Goal: Task Accomplishment & Management: Complete application form

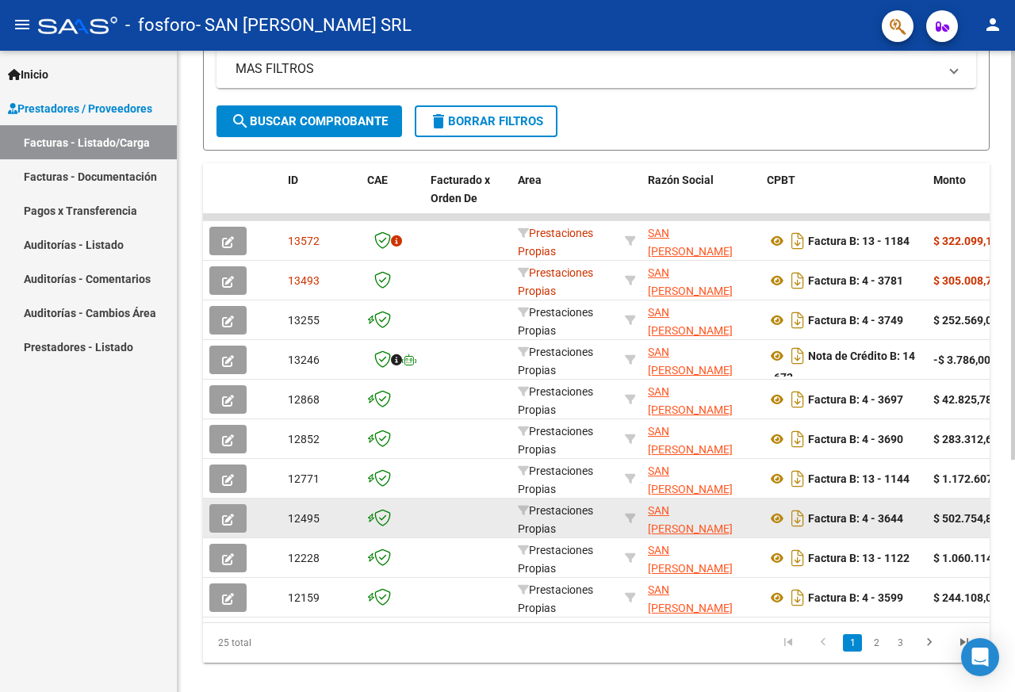
scroll to position [364, 0]
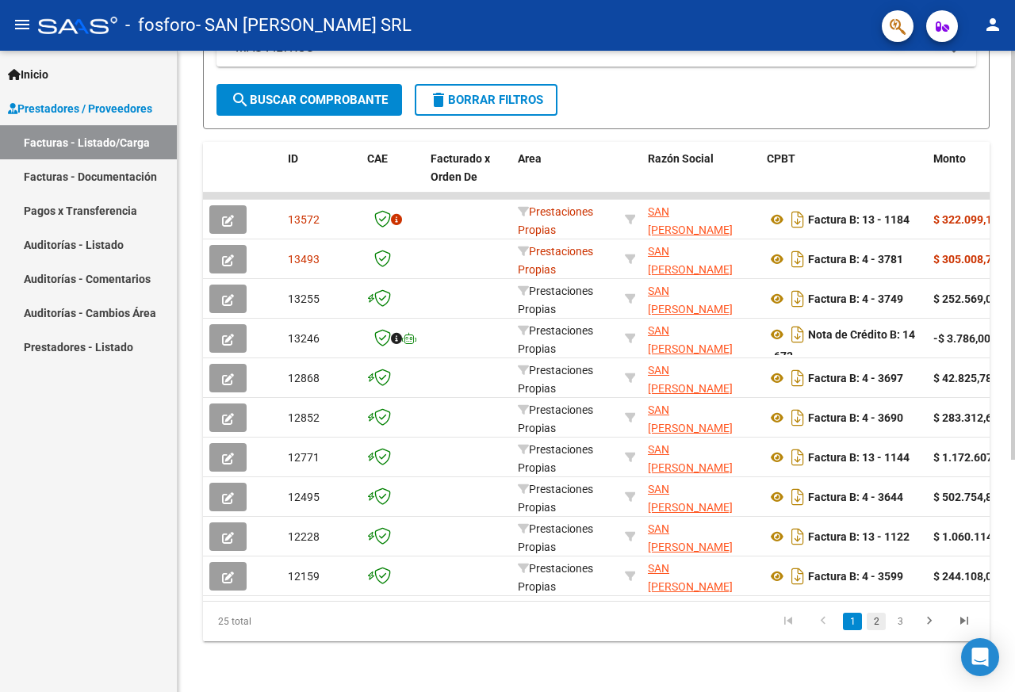
click at [876, 624] on link "2" at bounding box center [876, 621] width 19 height 17
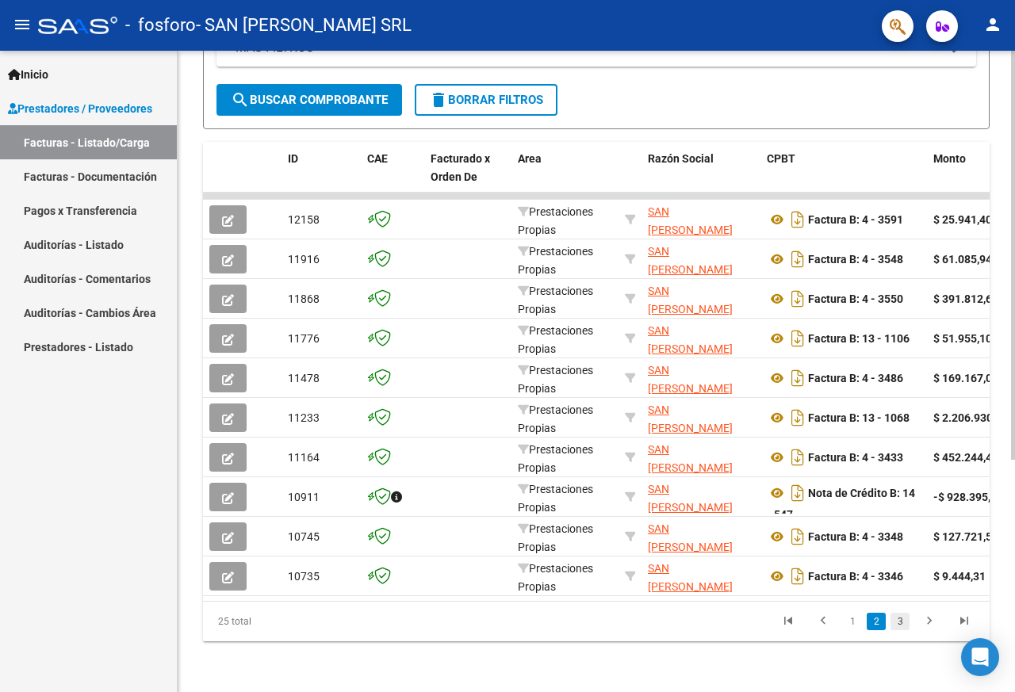
click at [899, 624] on link "3" at bounding box center [900, 621] width 19 height 17
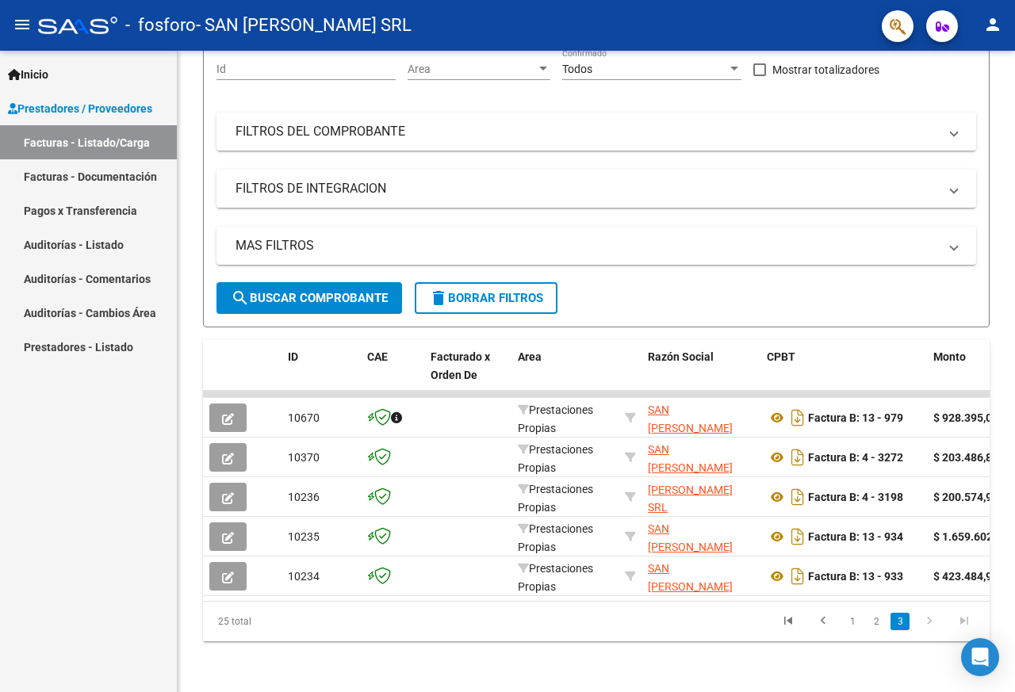
scroll to position [21, 0]
click at [23, 541] on div "Inicio Instructivos Contacto OS Prestadores / Proveedores Facturas - Listado/Ca…" at bounding box center [88, 372] width 177 height 642
click at [818, 619] on icon "go to previous page" at bounding box center [823, 623] width 21 height 19
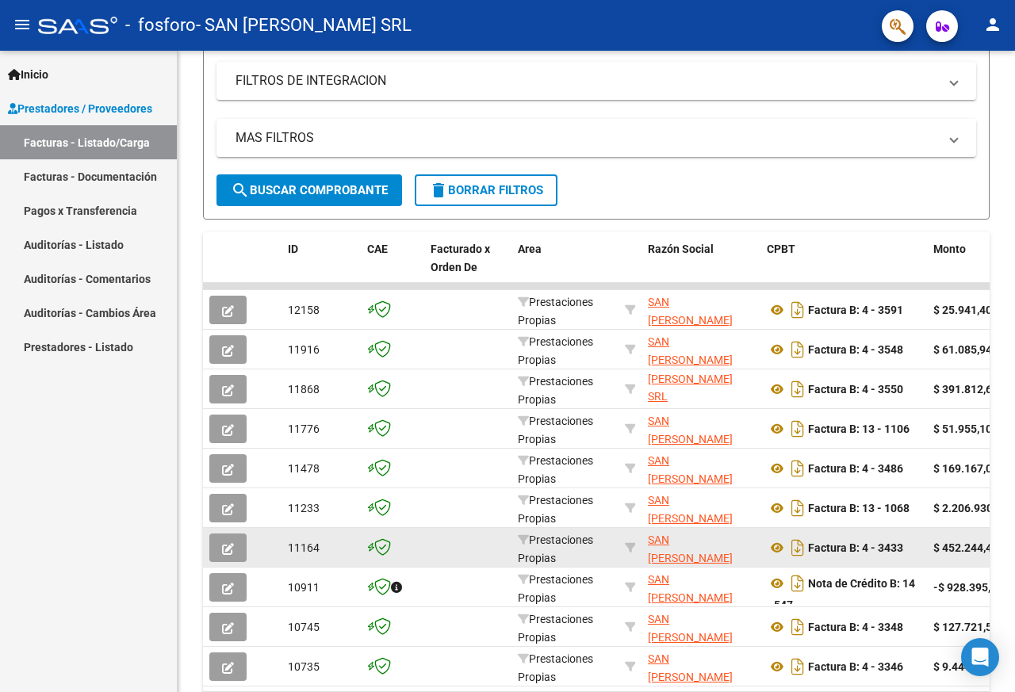
scroll to position [364, 0]
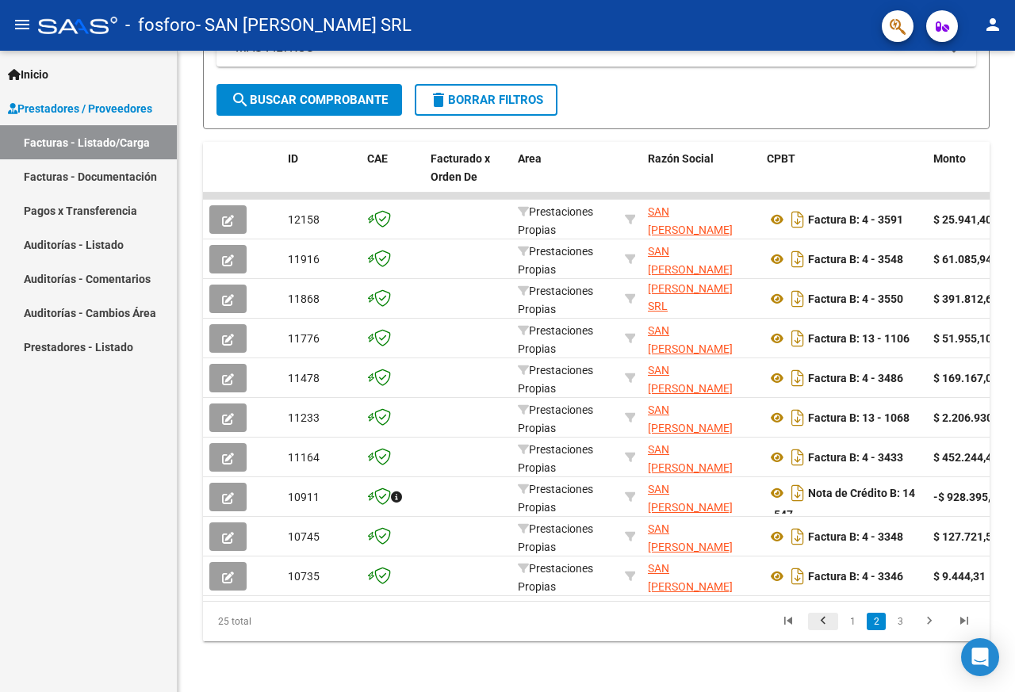
click at [820, 621] on icon "go to previous page" at bounding box center [823, 623] width 21 height 19
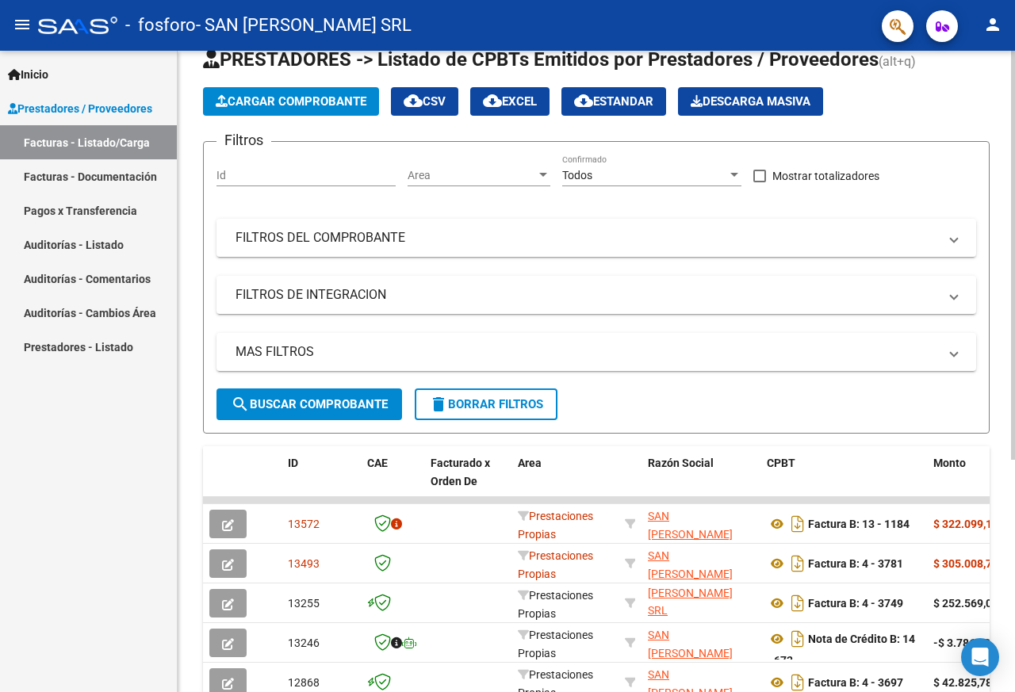
scroll to position [0, 0]
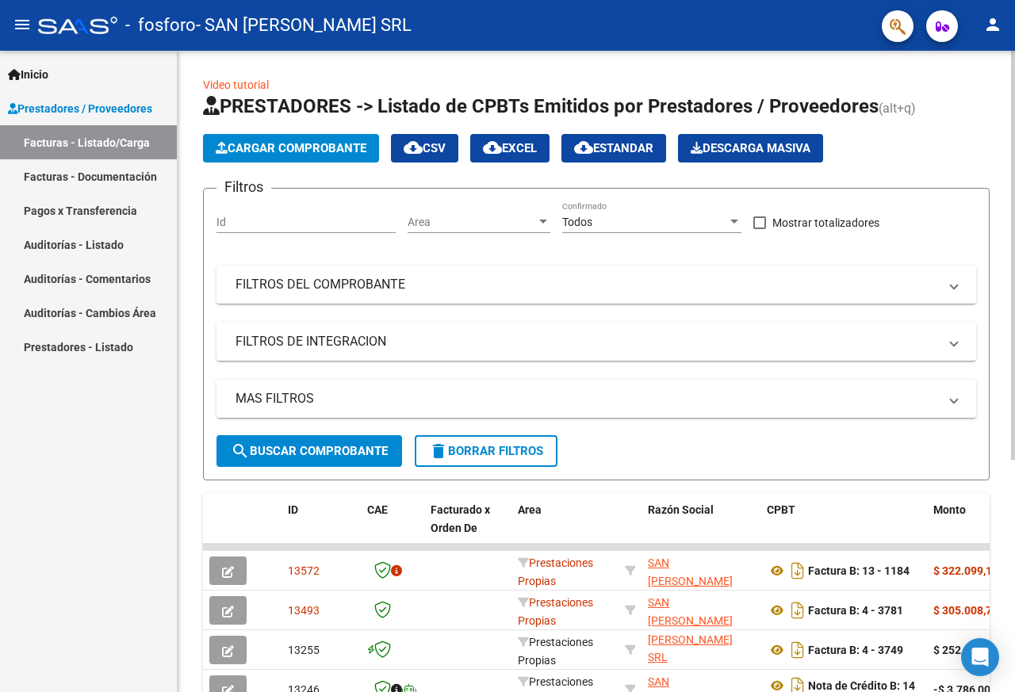
click at [347, 142] on span "Cargar Comprobante" at bounding box center [291, 148] width 151 height 14
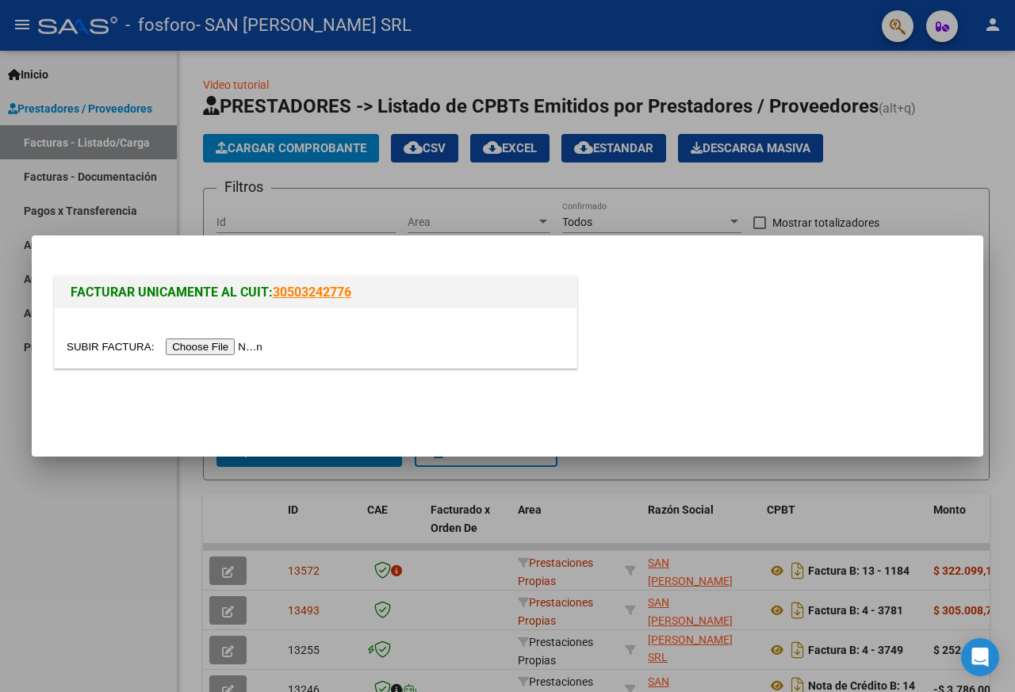
click at [197, 347] on input "file" at bounding box center [167, 347] width 201 height 17
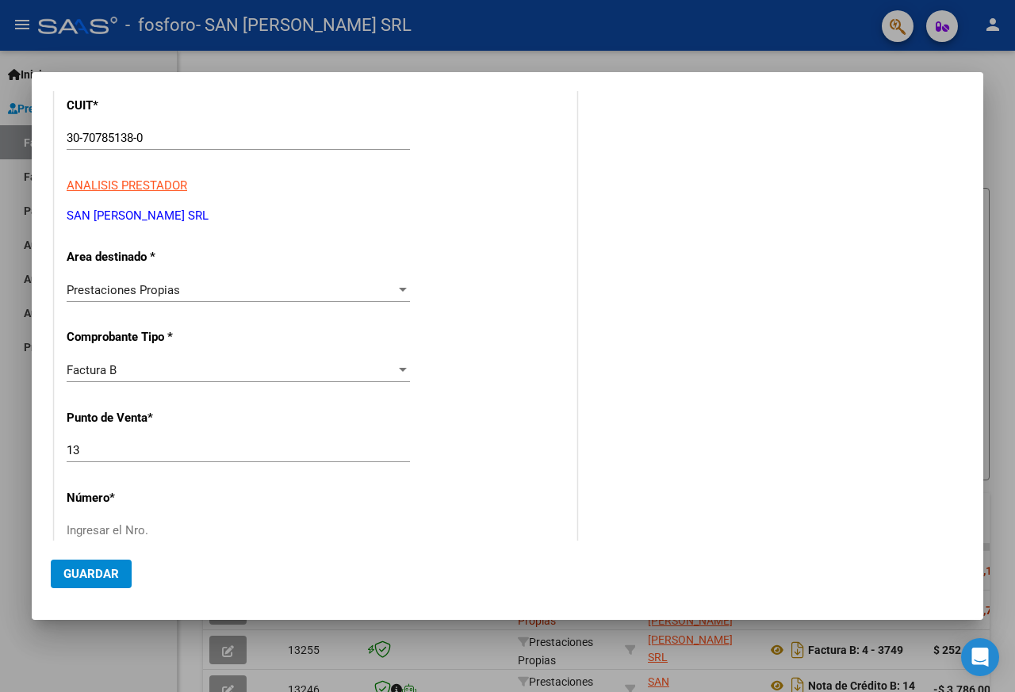
scroll to position [238, 0]
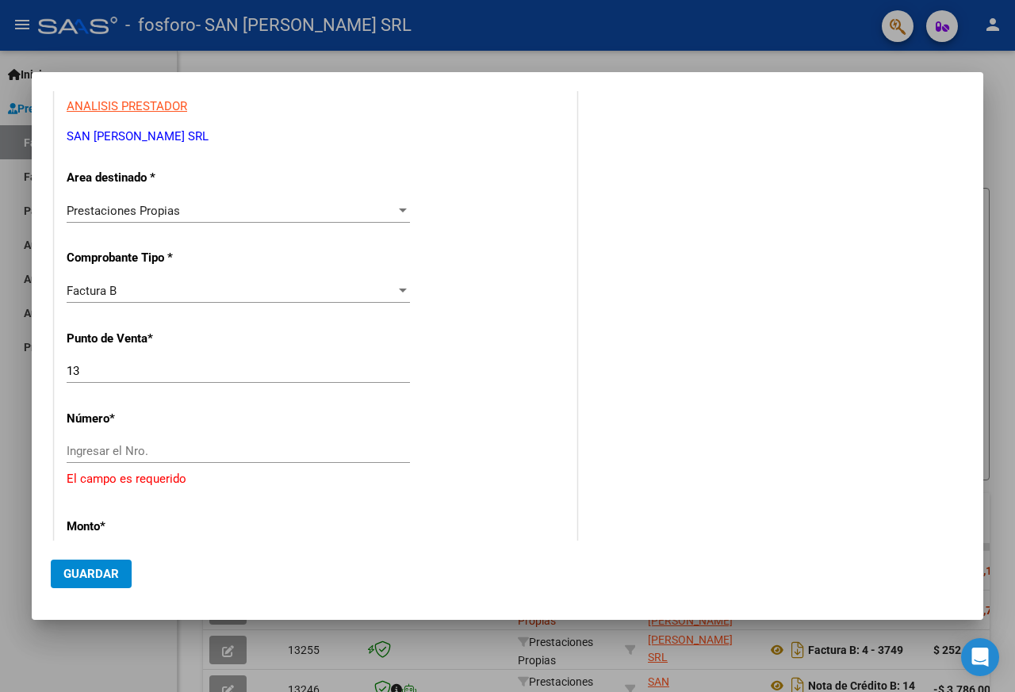
click at [126, 456] on input "Ingresar el Nro." at bounding box center [238, 451] width 343 height 14
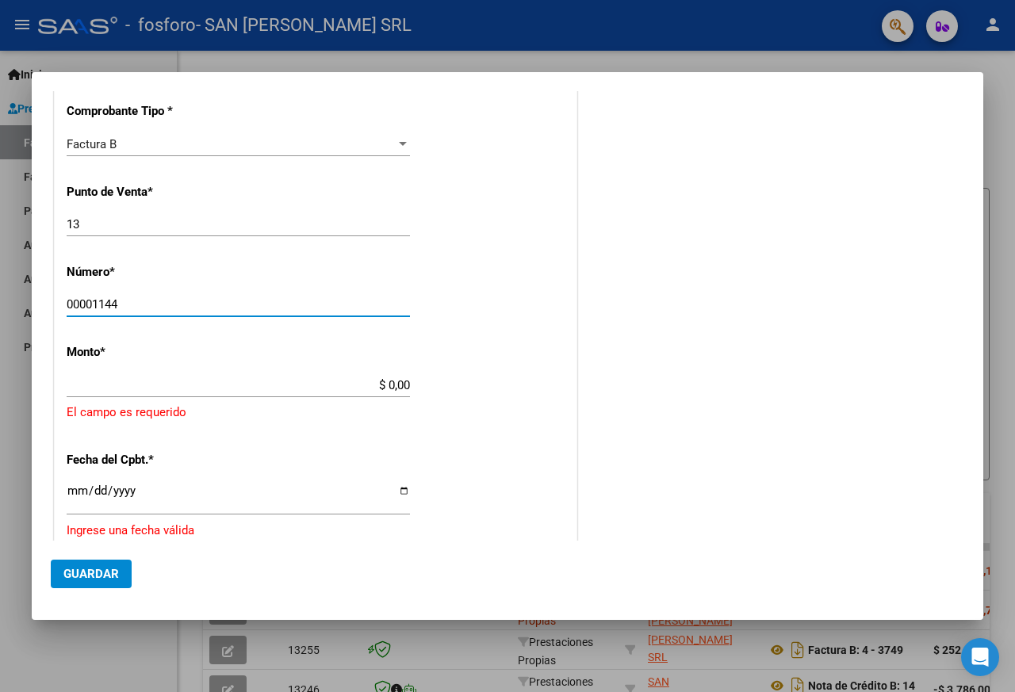
scroll to position [396, 0]
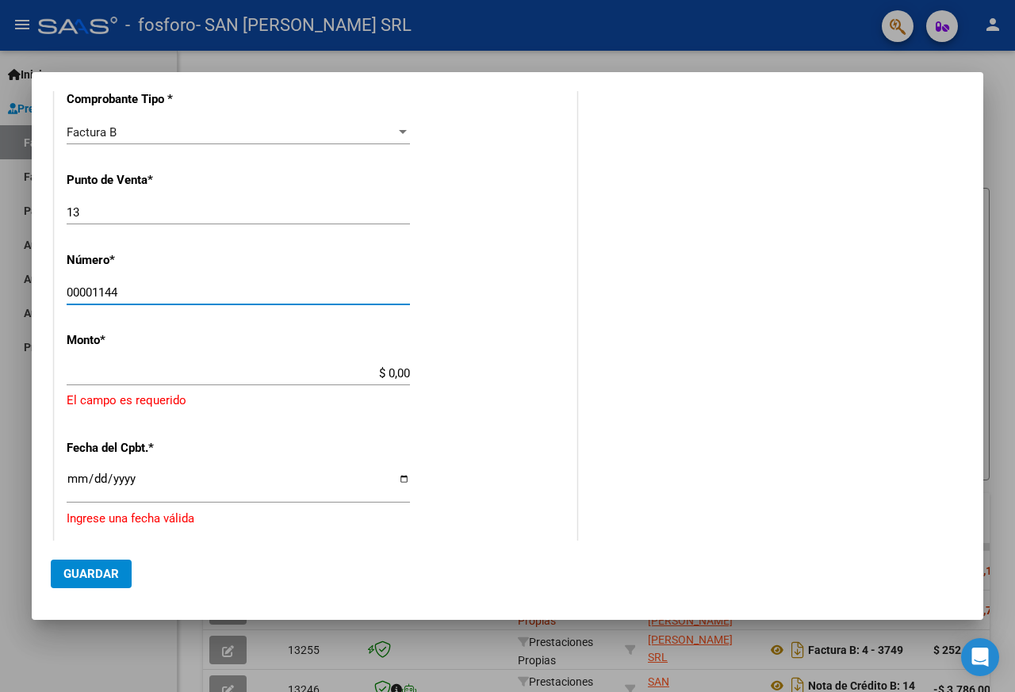
type input "00001144"
click at [340, 363] on div "$ 0,00 Ingresar el monto" at bounding box center [238, 374] width 343 height 24
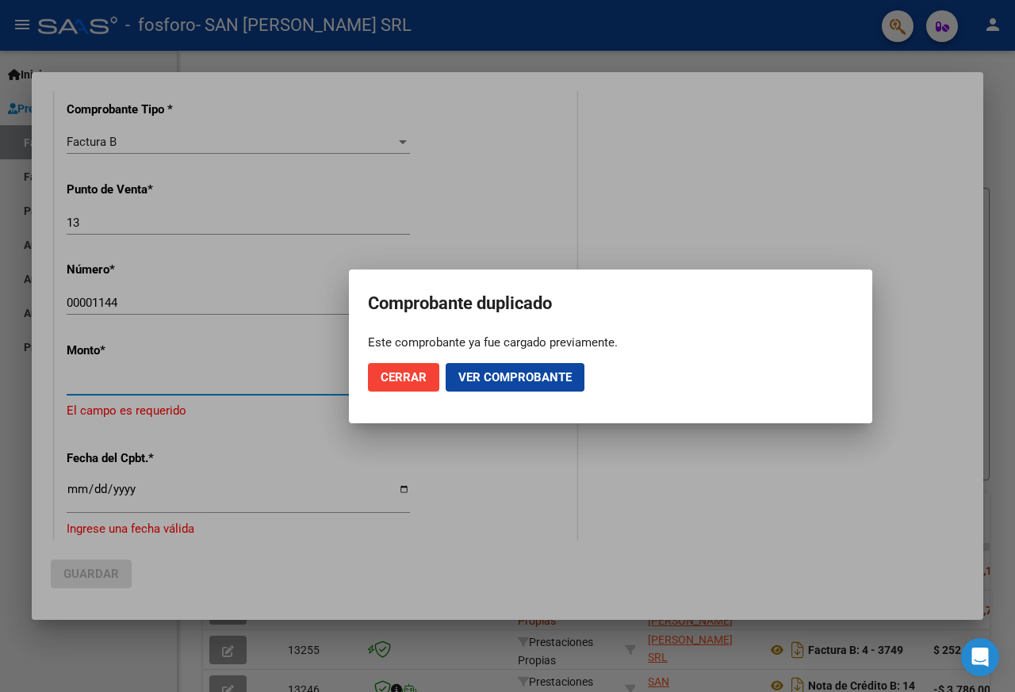
scroll to position [406, 0]
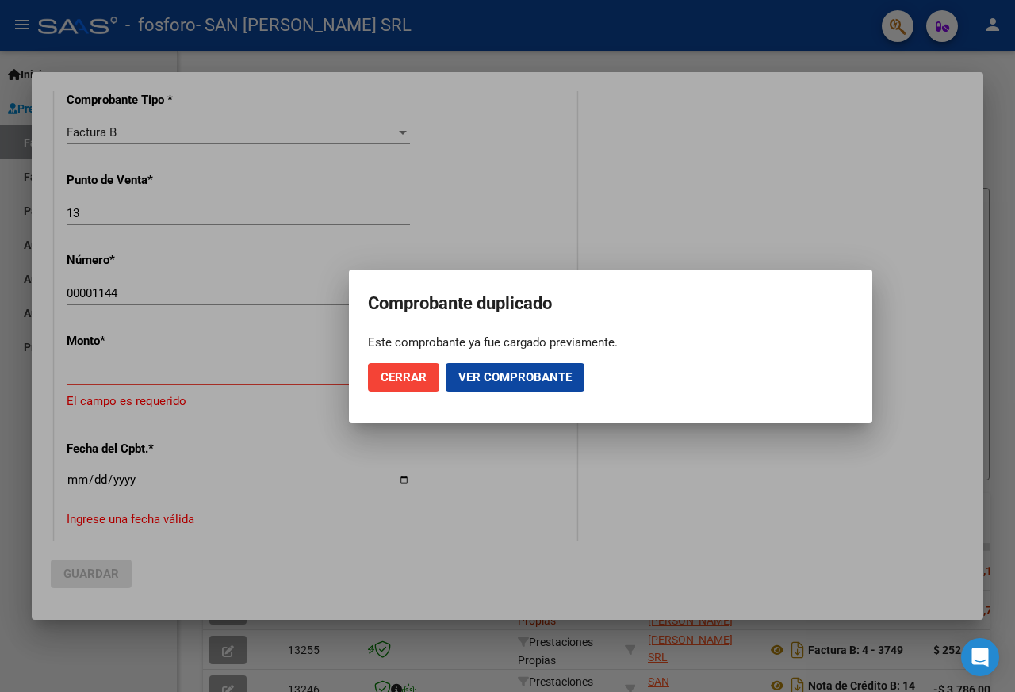
click at [682, 350] on mat-dialog-actions "Cerrar Ver comprobante" at bounding box center [610, 377] width 485 height 54
click at [531, 381] on span "Ver comprobante" at bounding box center [514, 377] width 113 height 14
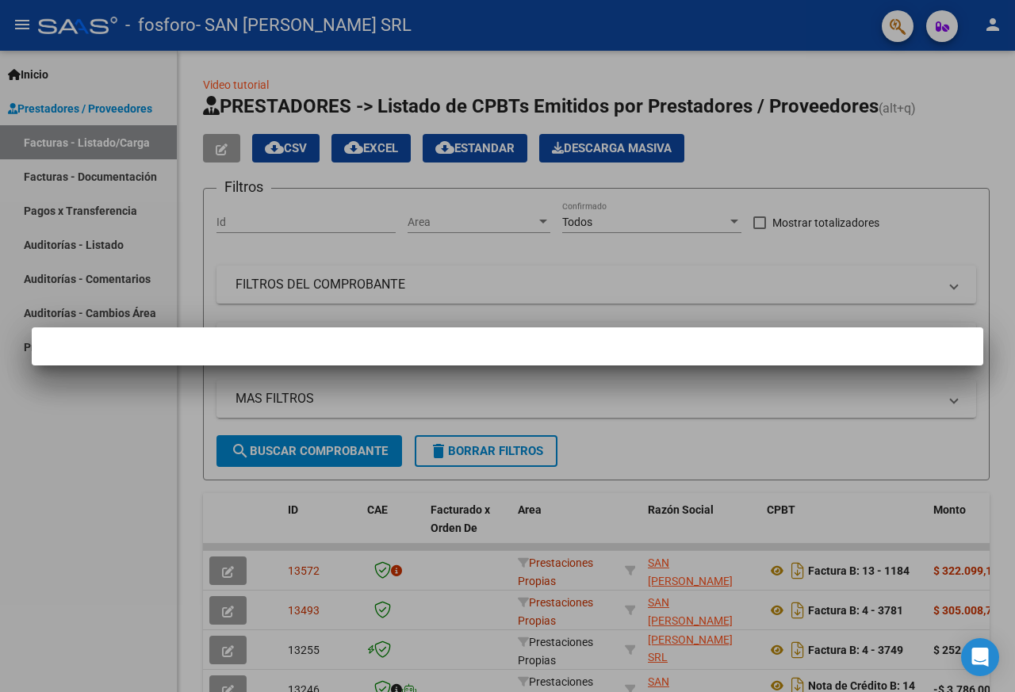
scroll to position [0, 0]
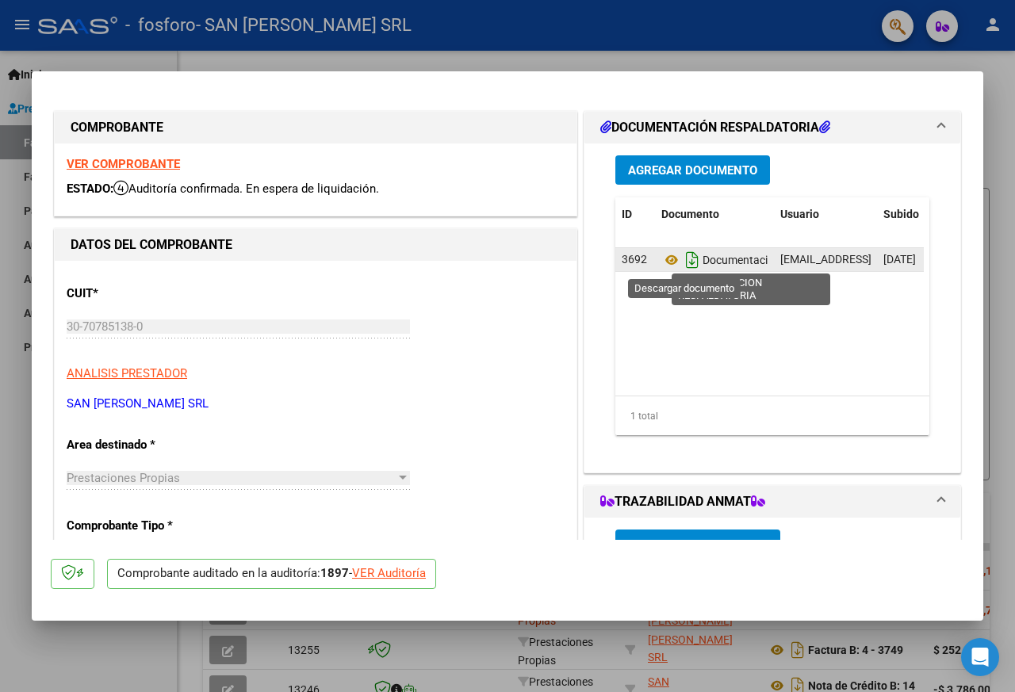
click at [688, 263] on icon "Descargar documento" at bounding box center [692, 259] width 21 height 25
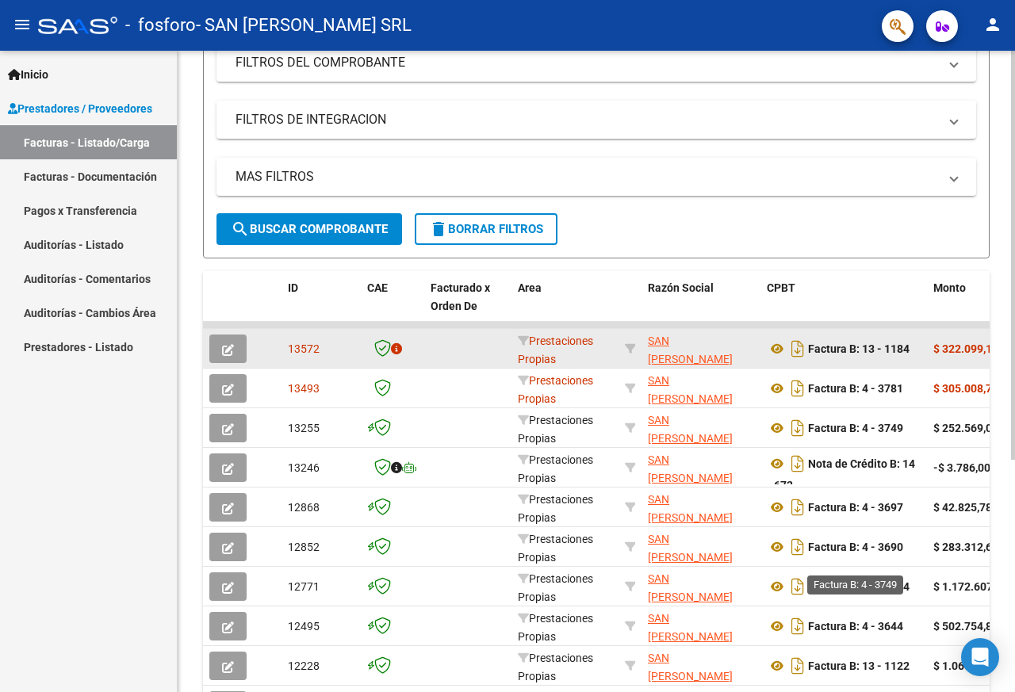
scroll to position [238, 0]
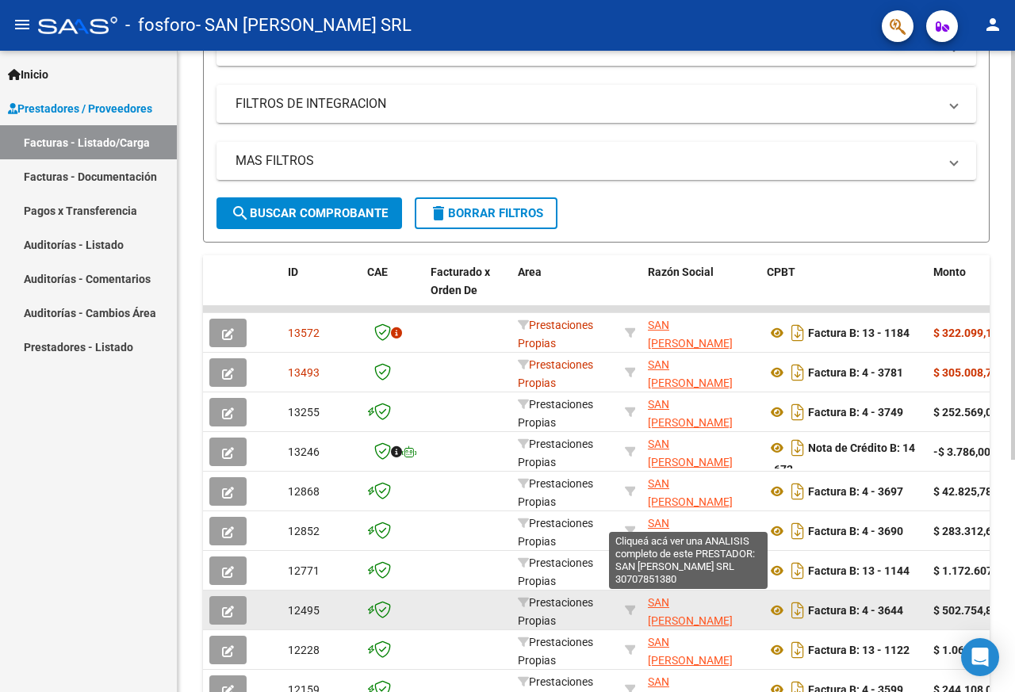
click at [672, 620] on span "SAN [PERSON_NAME] SRL" at bounding box center [690, 620] width 85 height 49
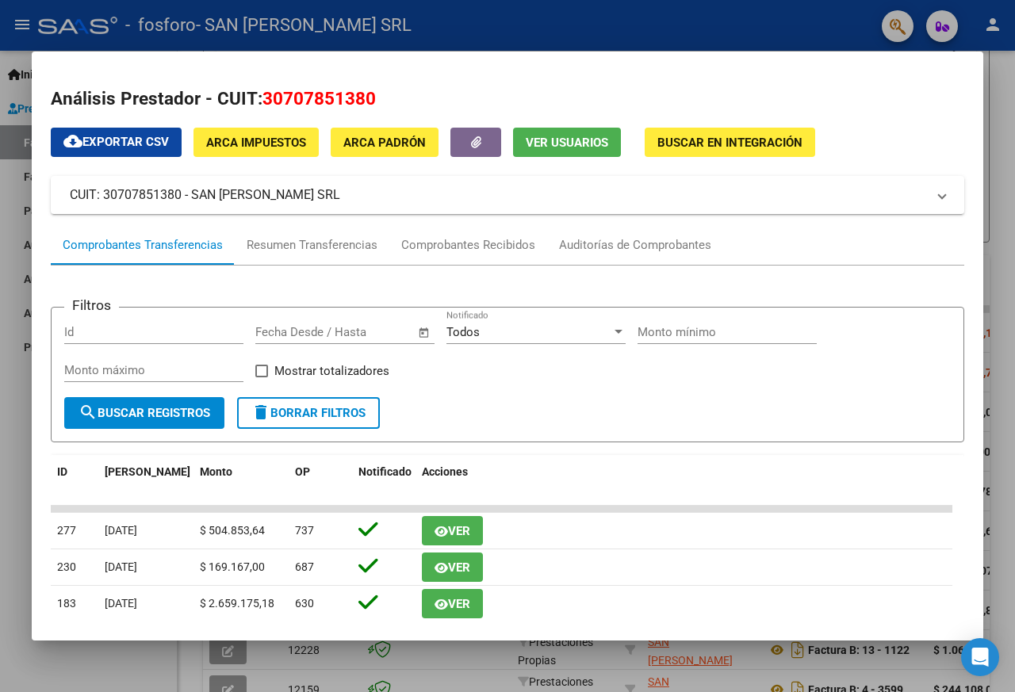
click at [12, 86] on div at bounding box center [507, 346] width 1015 height 692
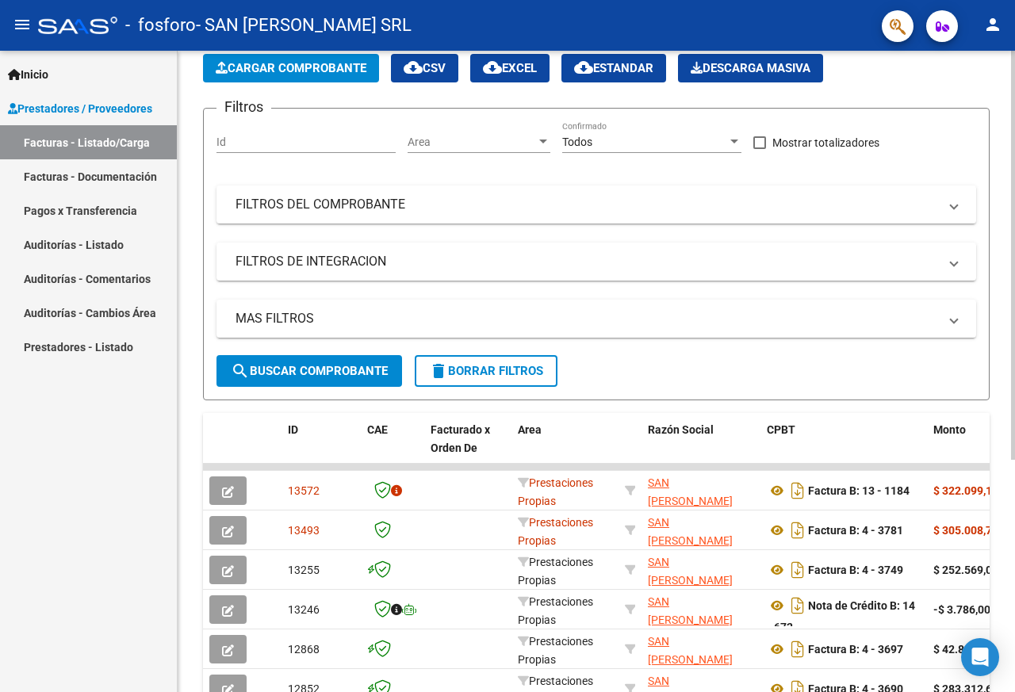
scroll to position [79, 0]
click at [347, 371] on span "search Buscar Comprobante" at bounding box center [309, 372] width 157 height 14
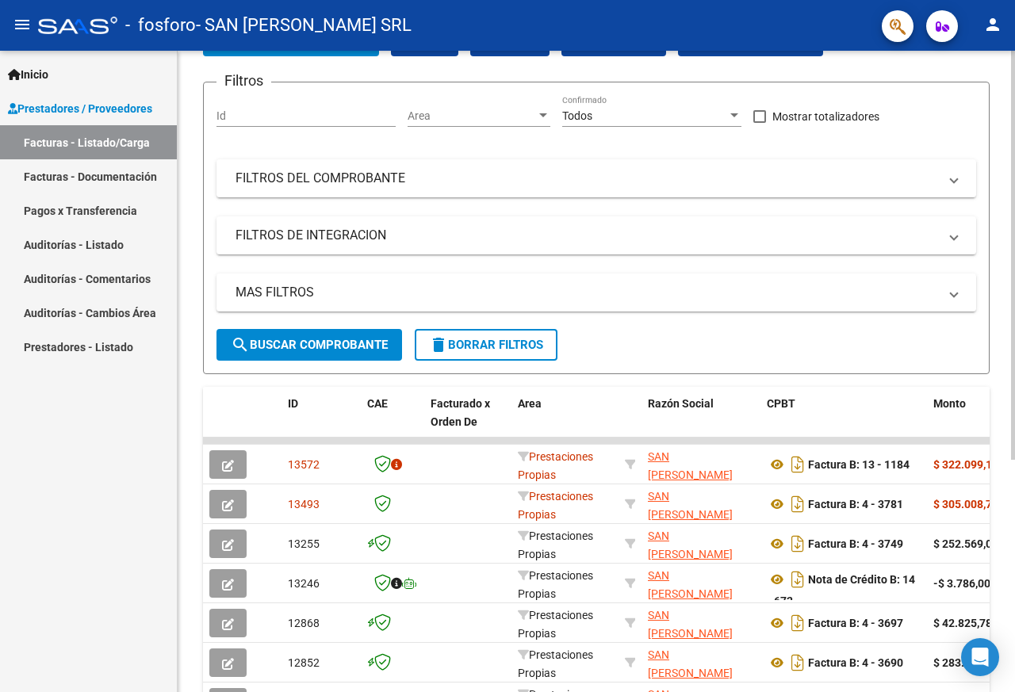
scroll to position [0, 0]
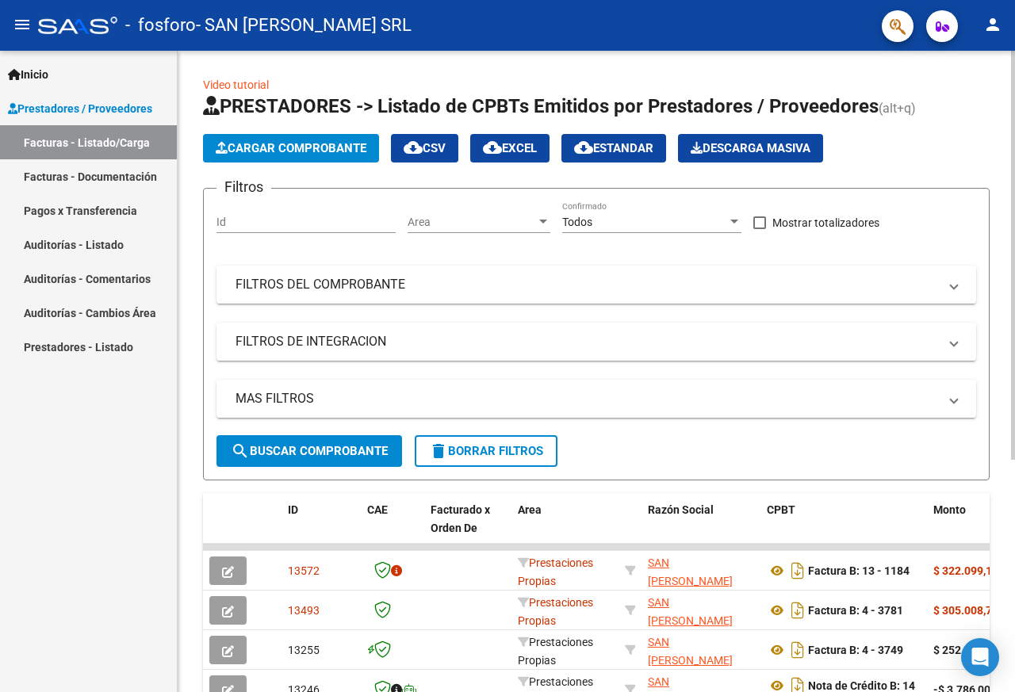
click at [327, 145] on span "Cargar Comprobante" at bounding box center [291, 148] width 151 height 14
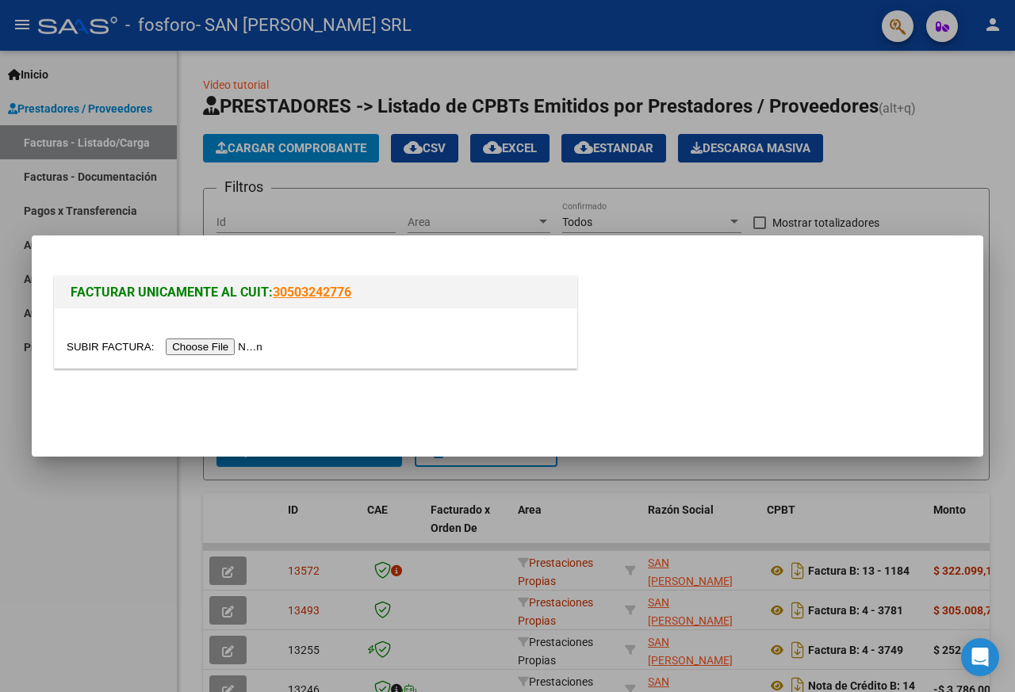
click at [246, 346] on input "file" at bounding box center [167, 347] width 201 height 17
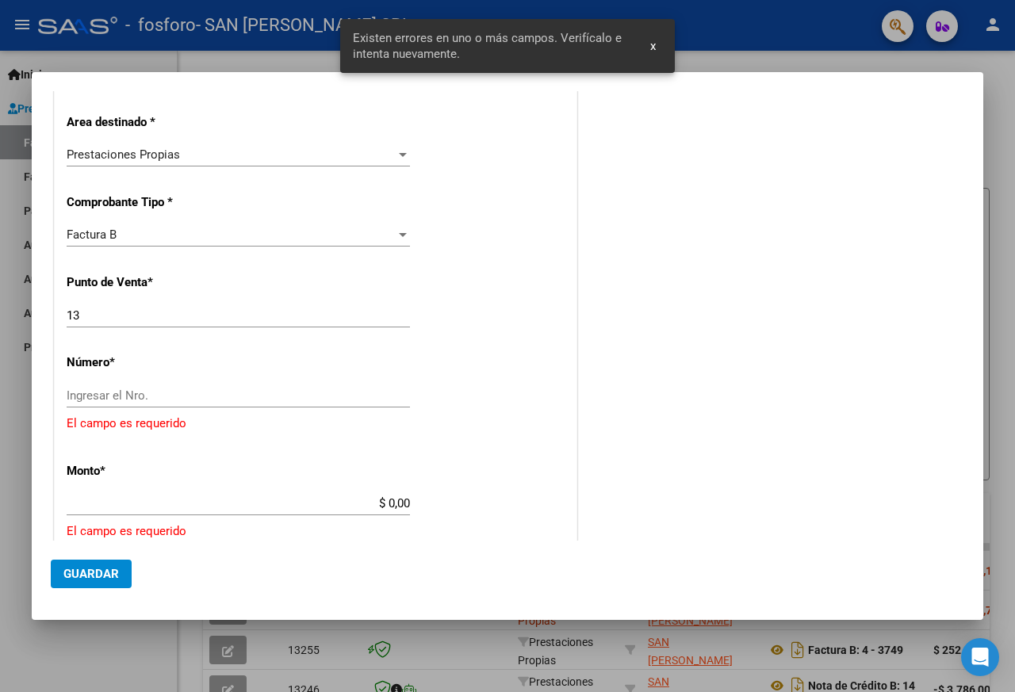
scroll to position [336, 0]
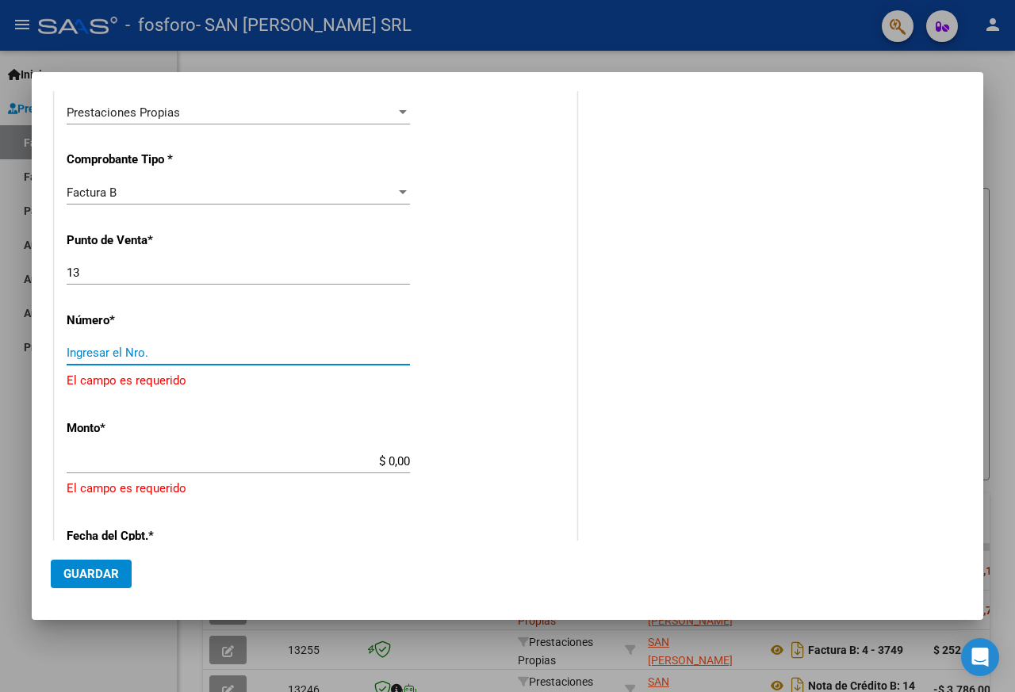
click at [137, 354] on input "Ingresar el Nro." at bounding box center [238, 353] width 343 height 14
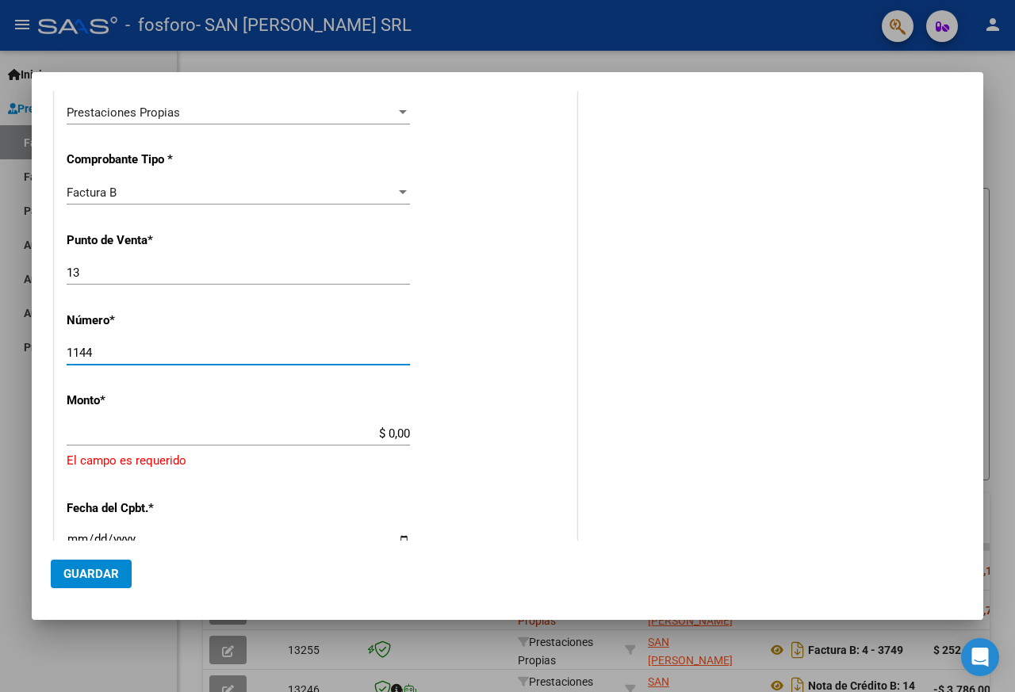
type input "1144"
click at [343, 435] on input "$ 0,00" at bounding box center [238, 434] width 343 height 14
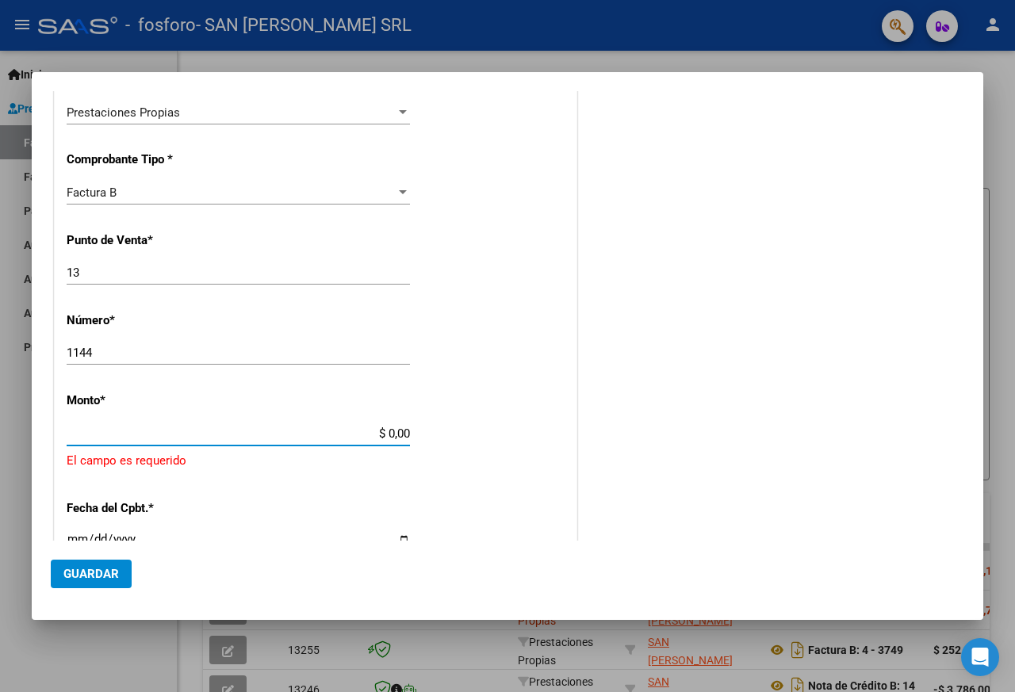
scroll to position [346, 0]
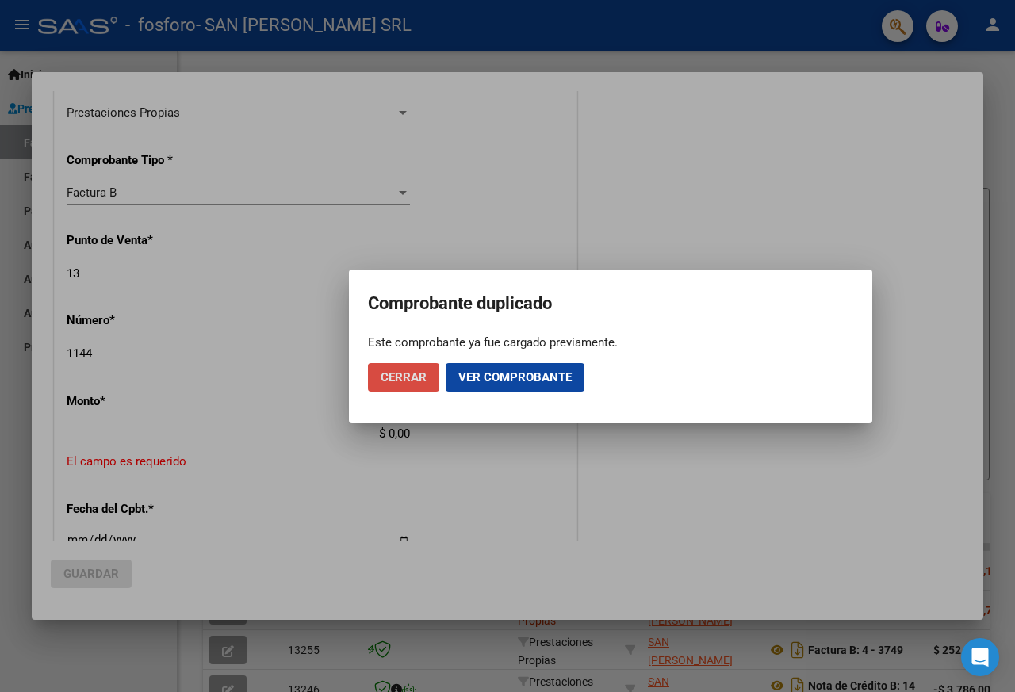
click at [408, 377] on span "Cerrar" at bounding box center [404, 377] width 46 height 14
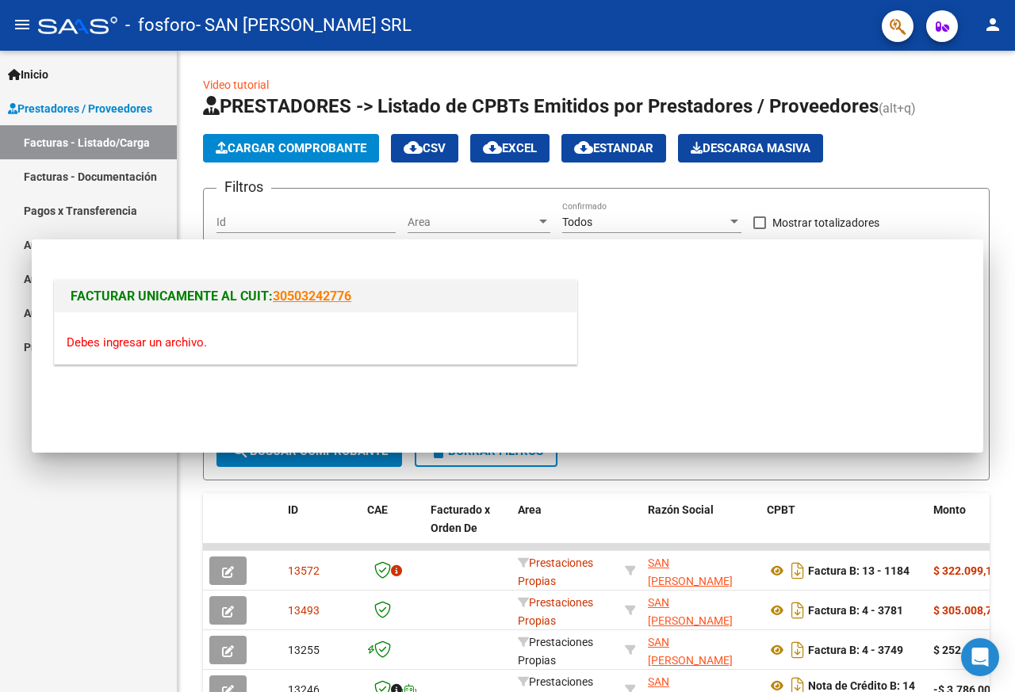
scroll to position [0, 0]
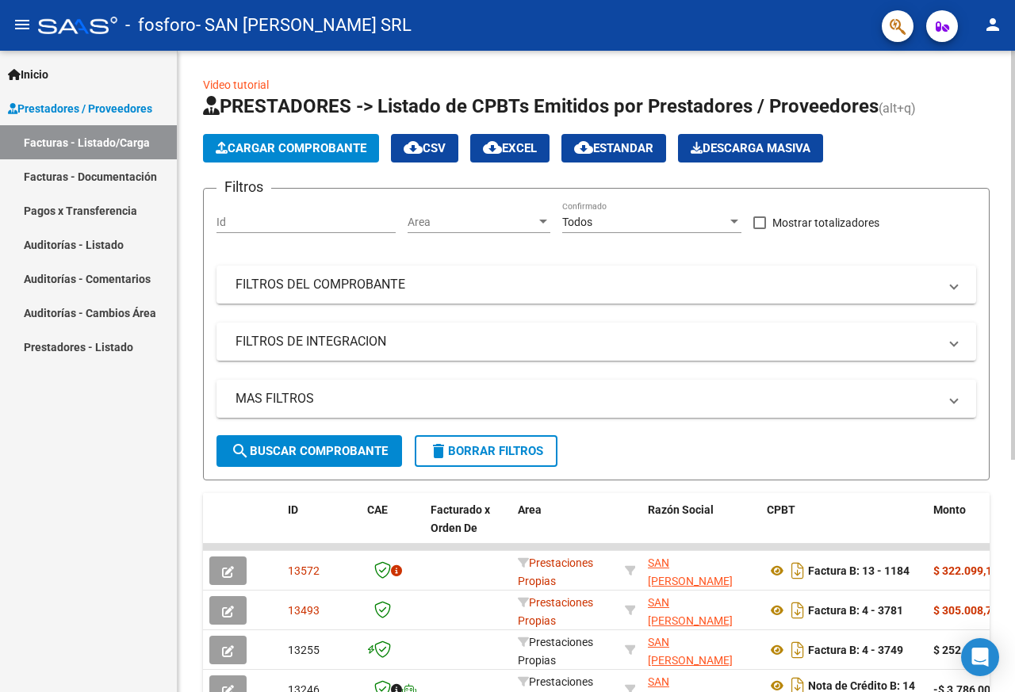
click at [272, 144] on span "Cargar Comprobante" at bounding box center [291, 148] width 151 height 14
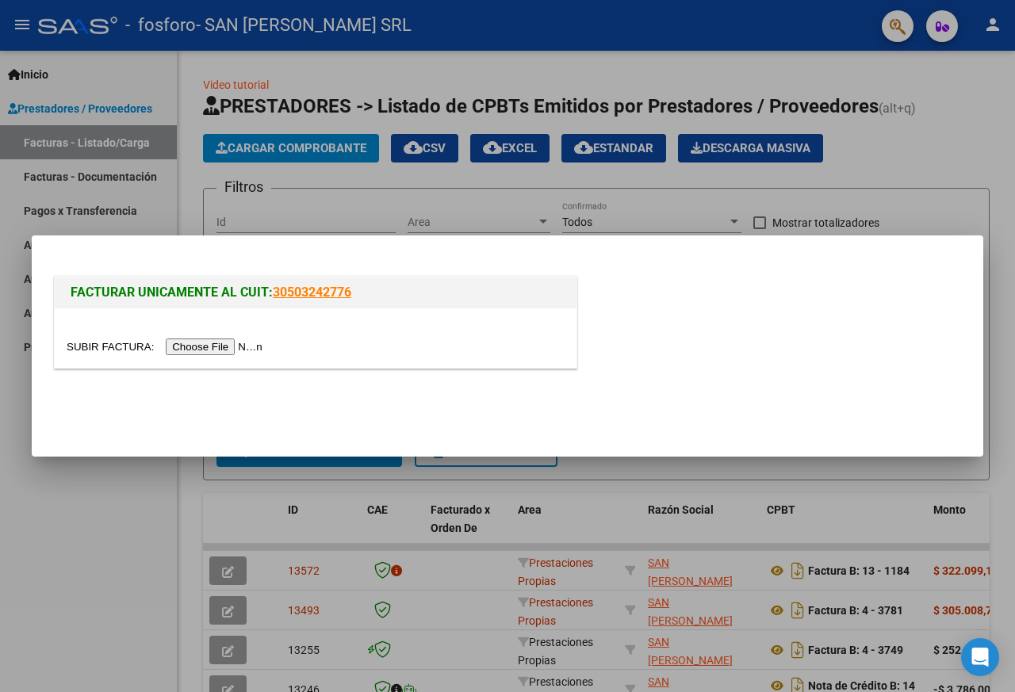
click at [235, 344] on input "file" at bounding box center [167, 347] width 201 height 17
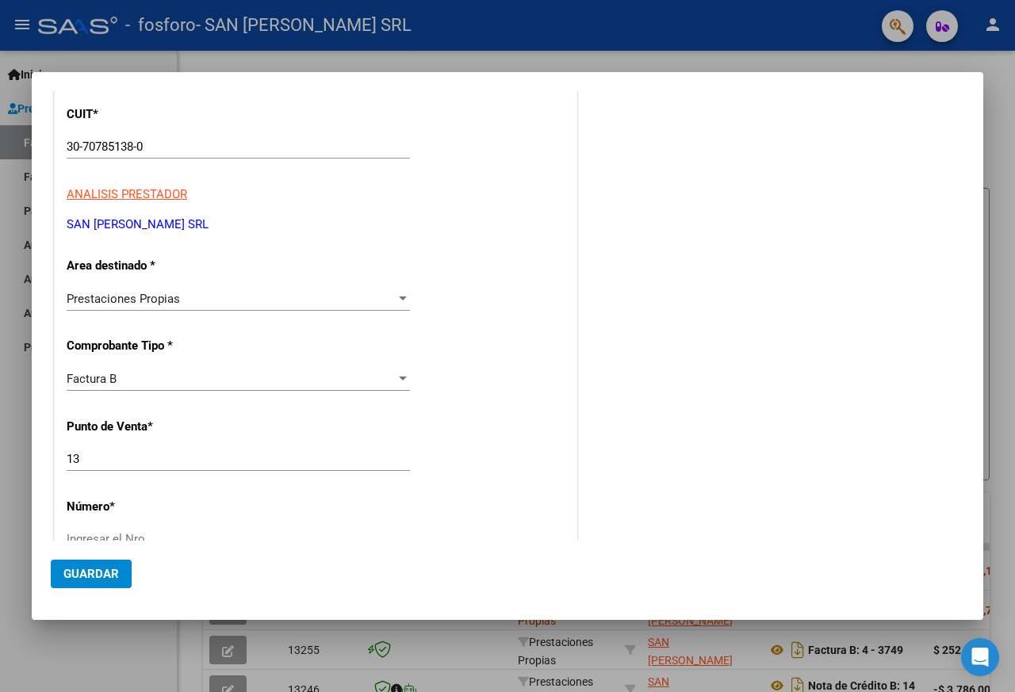
scroll to position [159, 0]
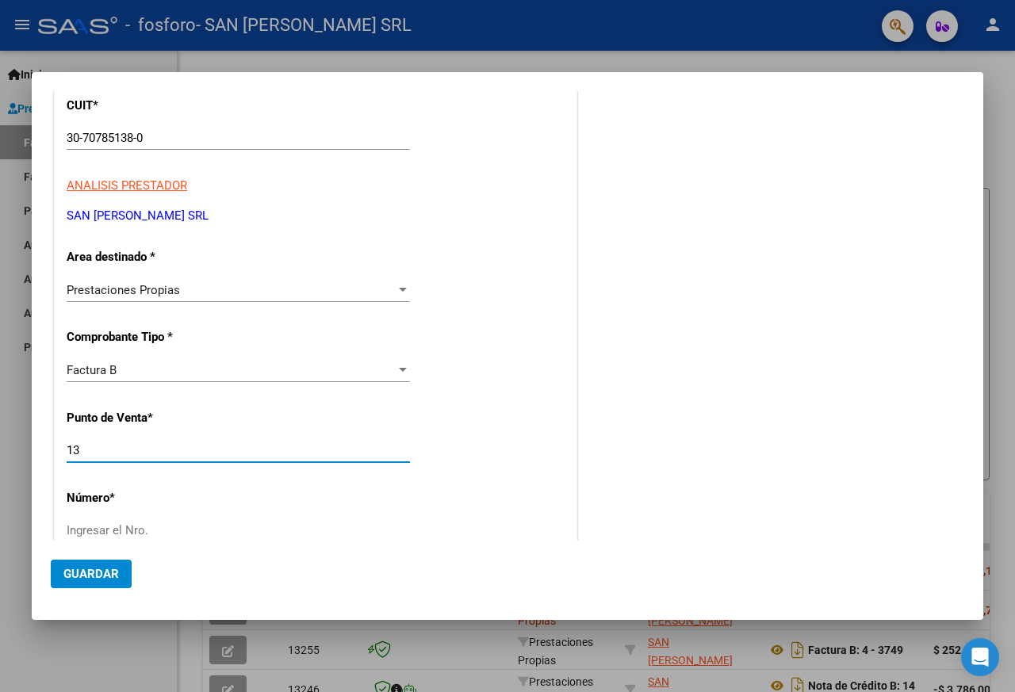
click at [143, 444] on input "13" at bounding box center [238, 450] width 343 height 14
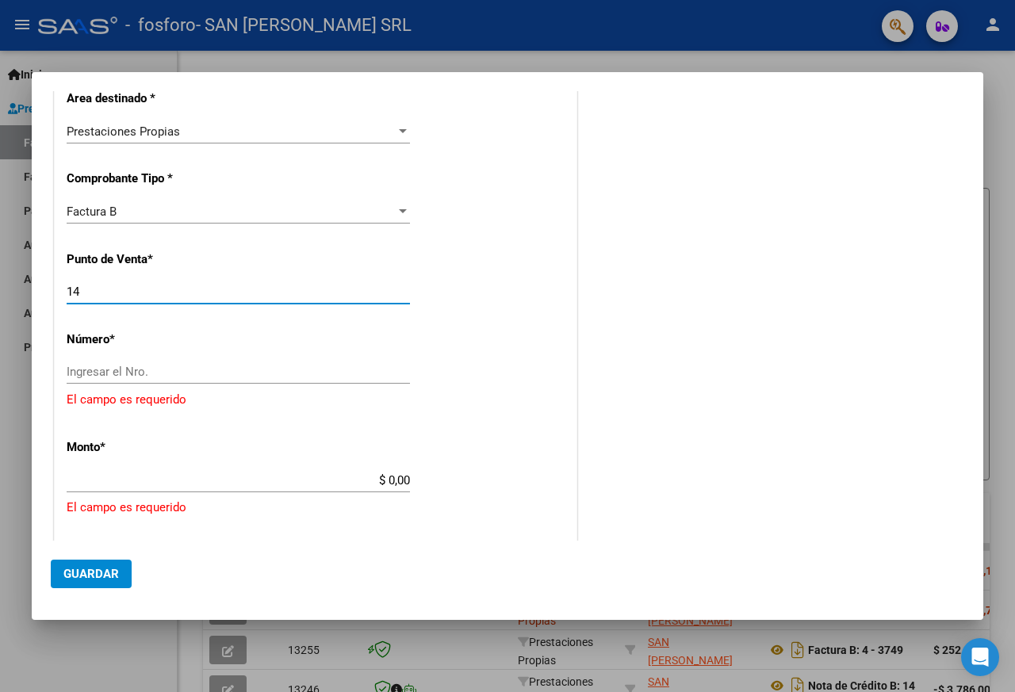
type input "14"
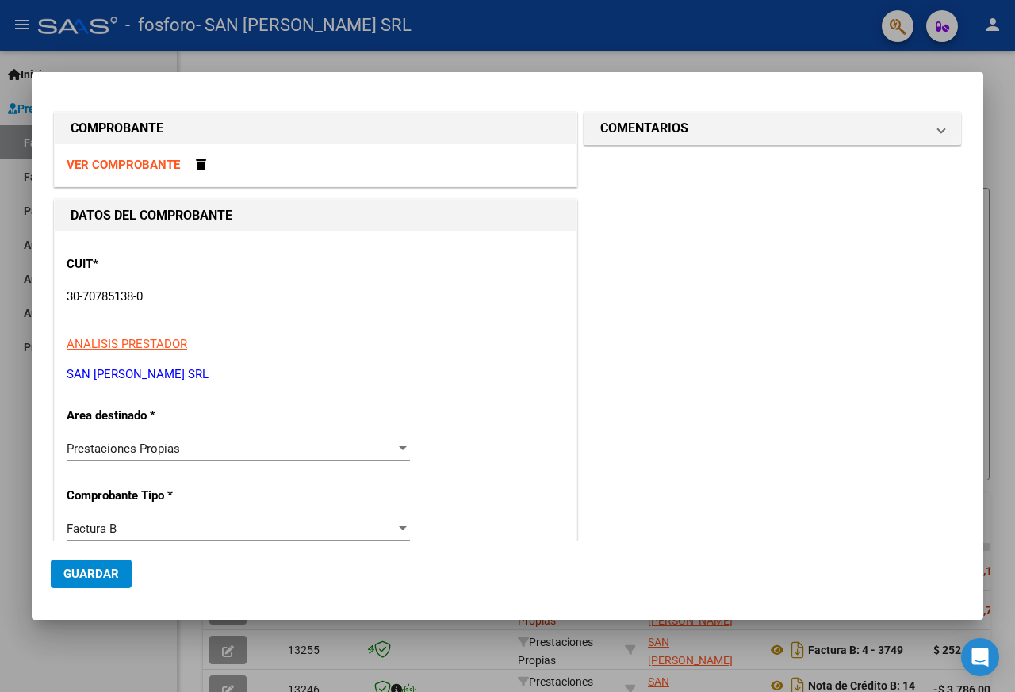
scroll to position [79, 0]
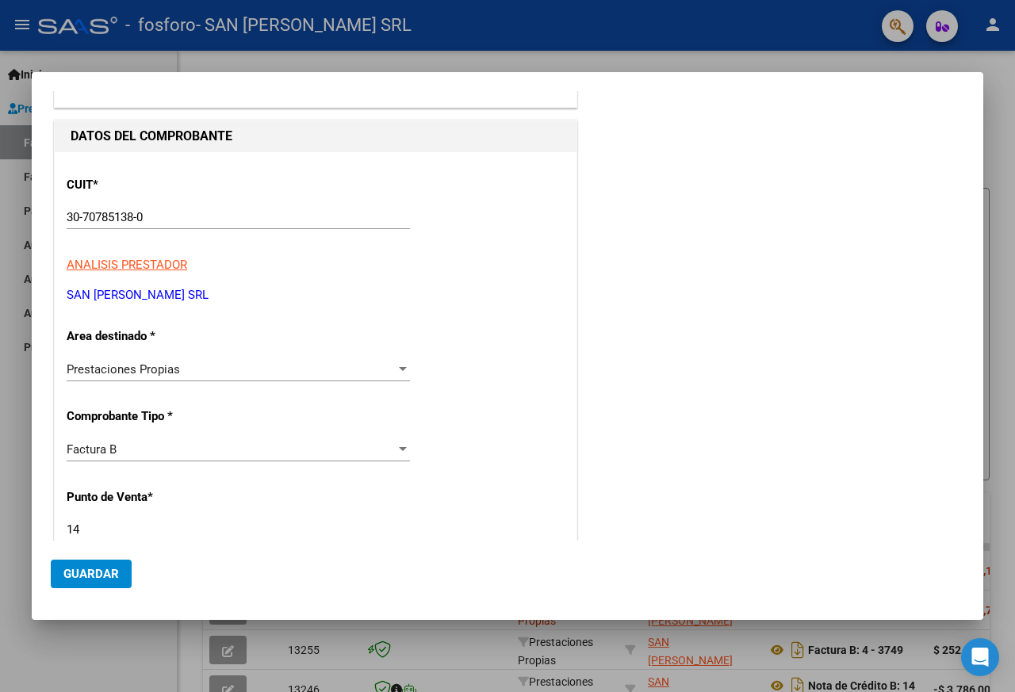
click at [144, 449] on div "Factura B" at bounding box center [231, 449] width 329 height 14
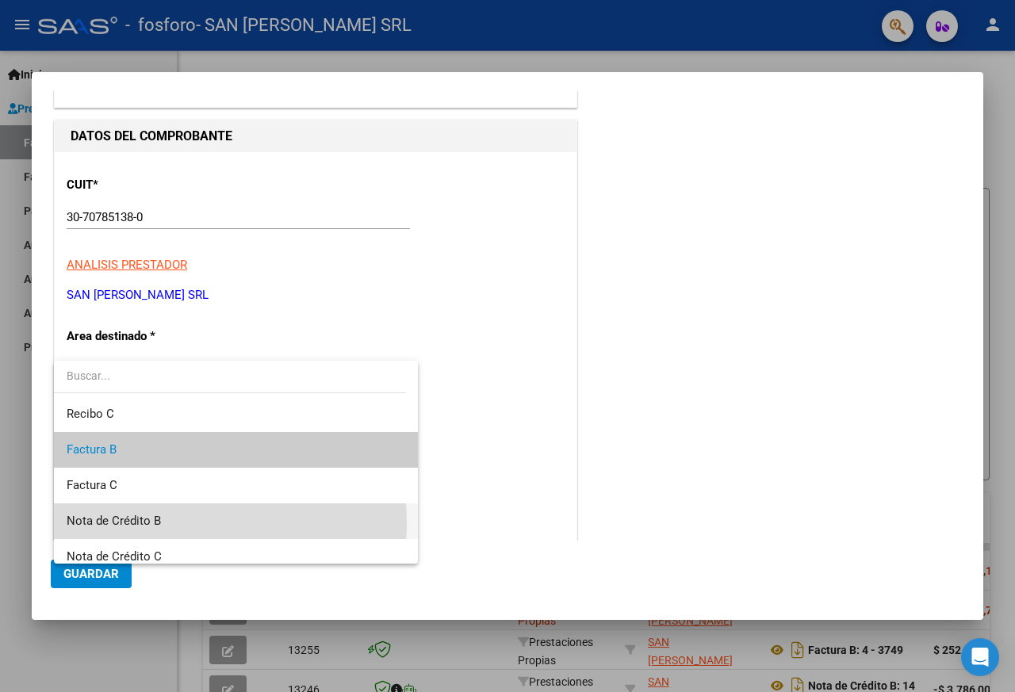
click at [170, 523] on span "Nota de Crédito B" at bounding box center [236, 522] width 339 height 36
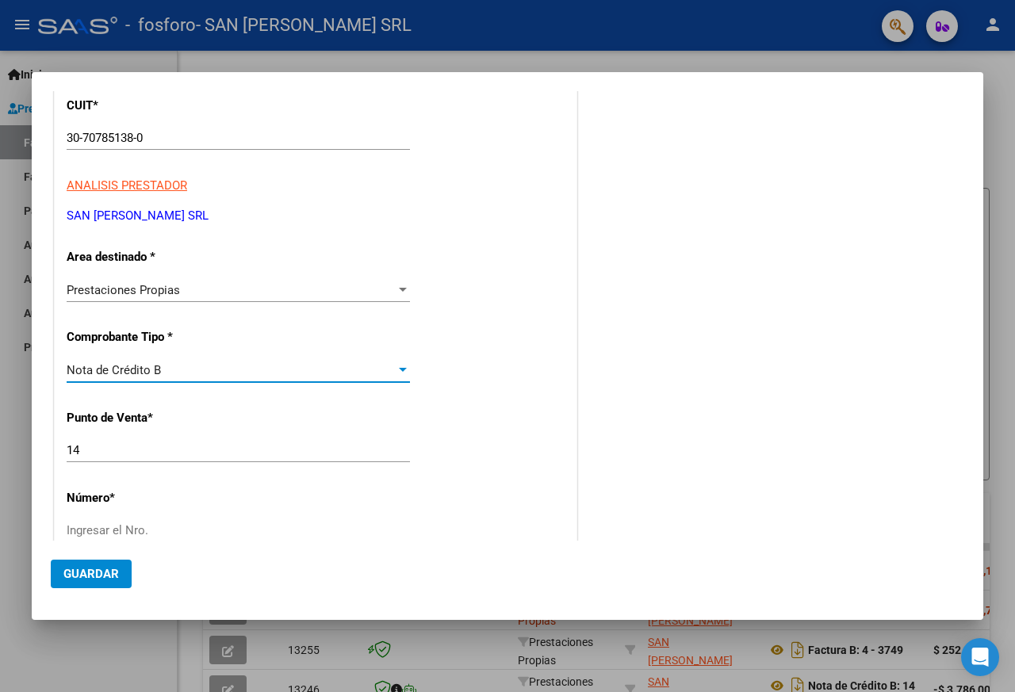
scroll to position [238, 0]
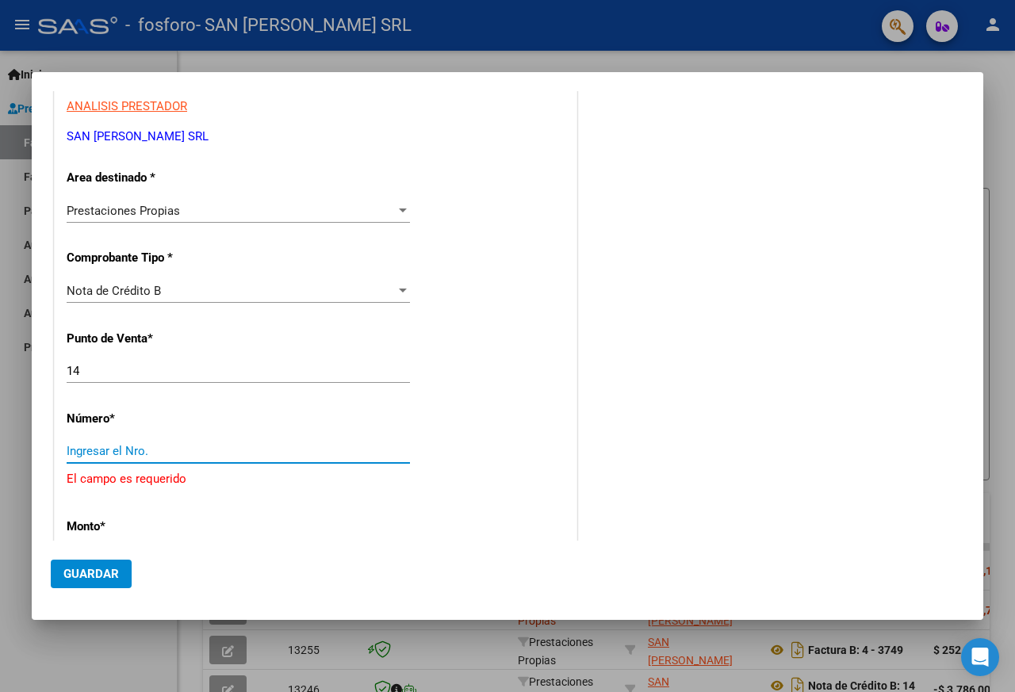
click at [178, 454] on input "Ingresar el Nro." at bounding box center [238, 451] width 343 height 14
type input "00000692"
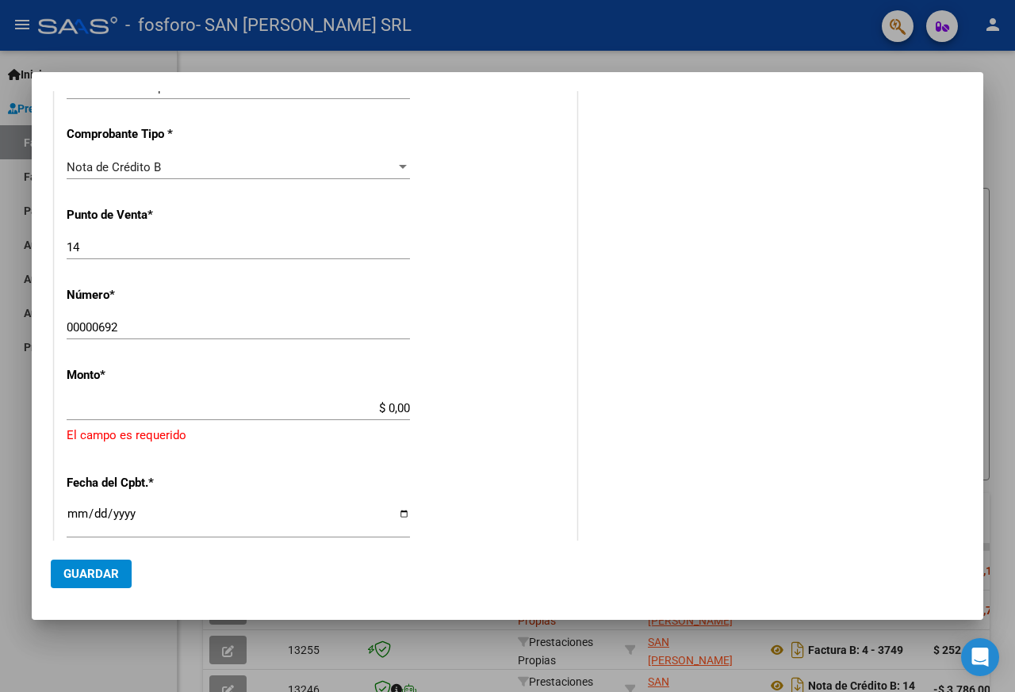
scroll to position [396, 0]
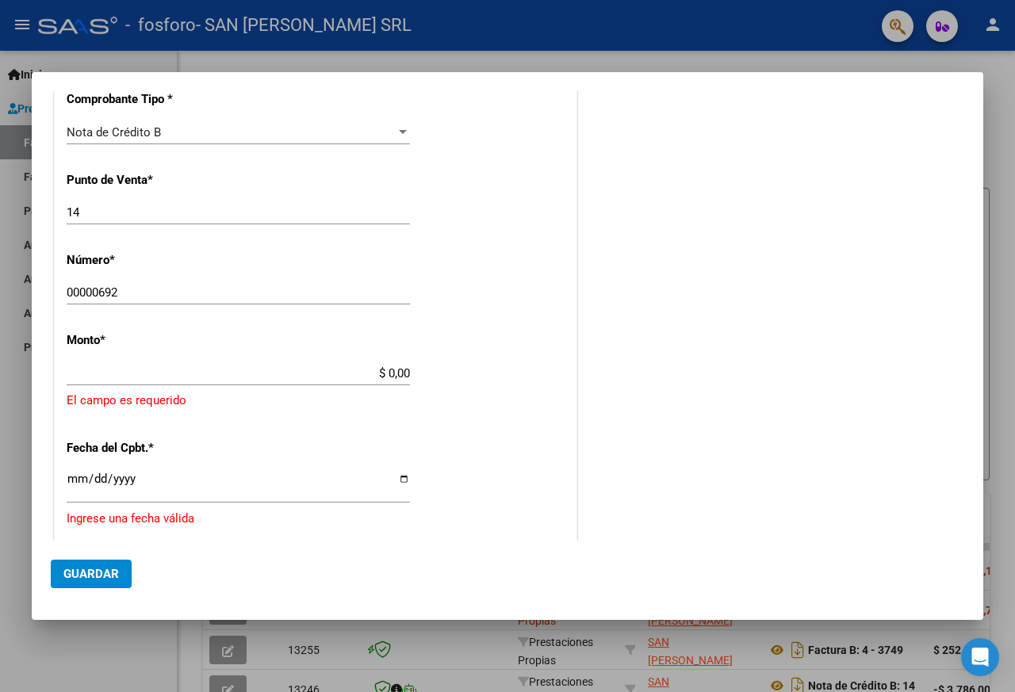
click at [370, 381] on div "$ 0,00 Ingresar el monto" at bounding box center [238, 374] width 343 height 24
click at [370, 376] on input "$ 0,00" at bounding box center [238, 373] width 343 height 14
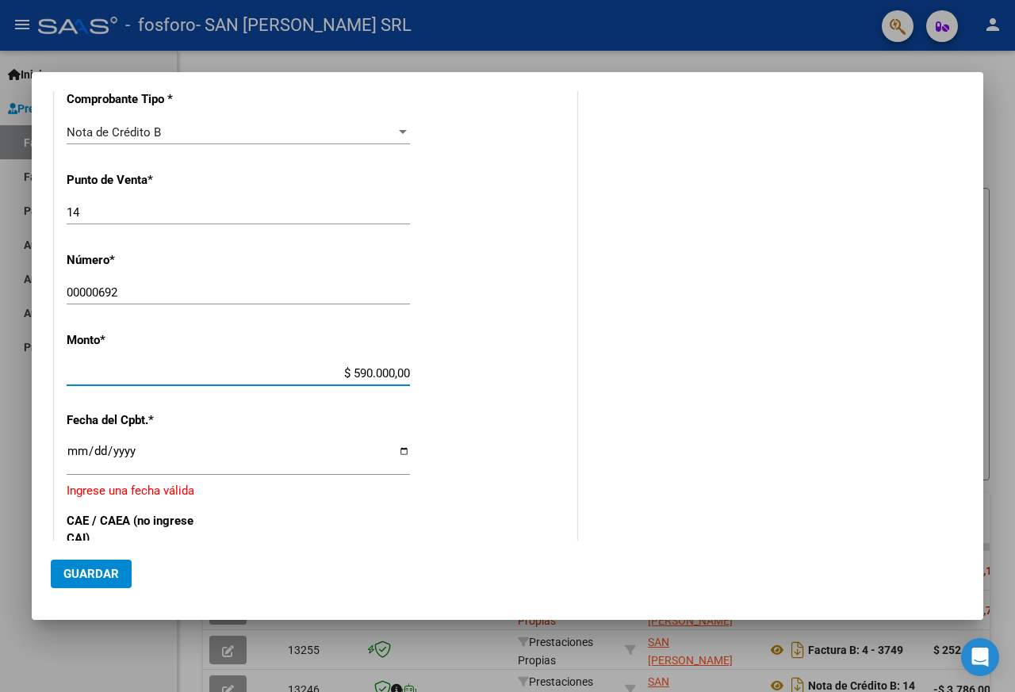
type input "$ 59.000,00"
click at [282, 450] on input "Ingresar la fecha" at bounding box center [238, 457] width 343 height 25
click at [400, 451] on input "Ingresar la fecha" at bounding box center [238, 457] width 343 height 25
type input "2025-09-08"
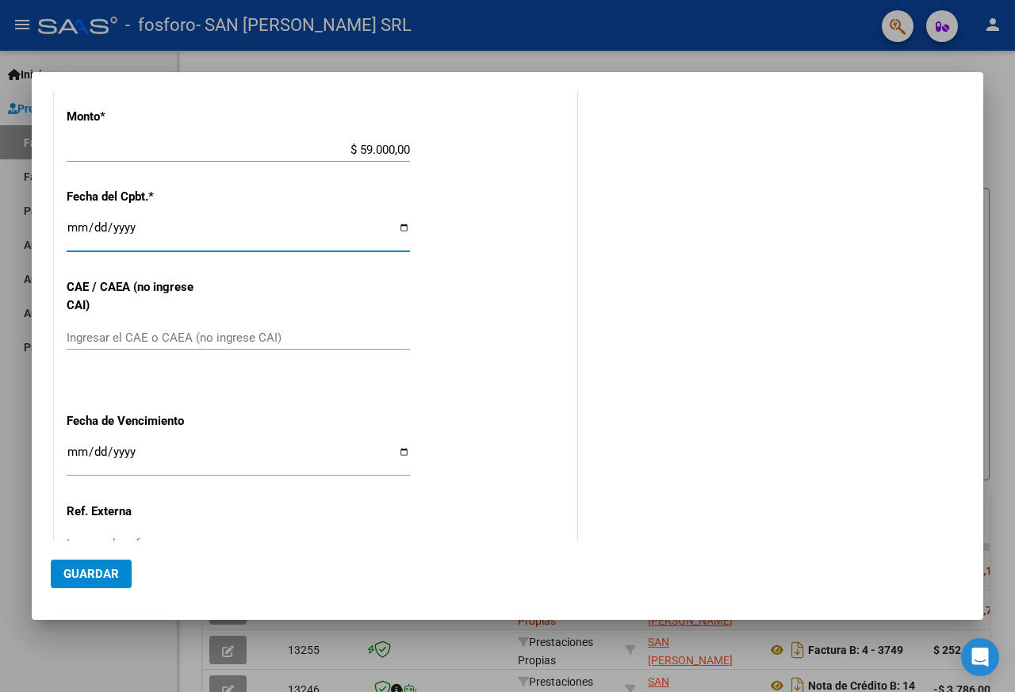
scroll to position [634, 0]
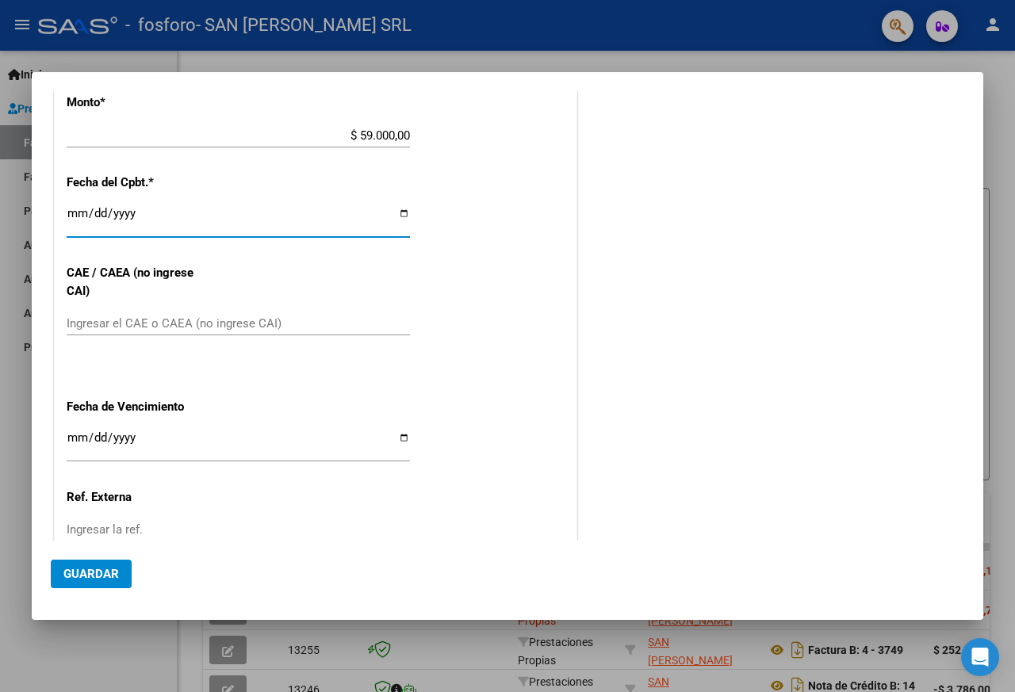
click at [134, 323] on input "Ingresar el CAE o CAEA (no ingrese CAI)" at bounding box center [238, 323] width 343 height 14
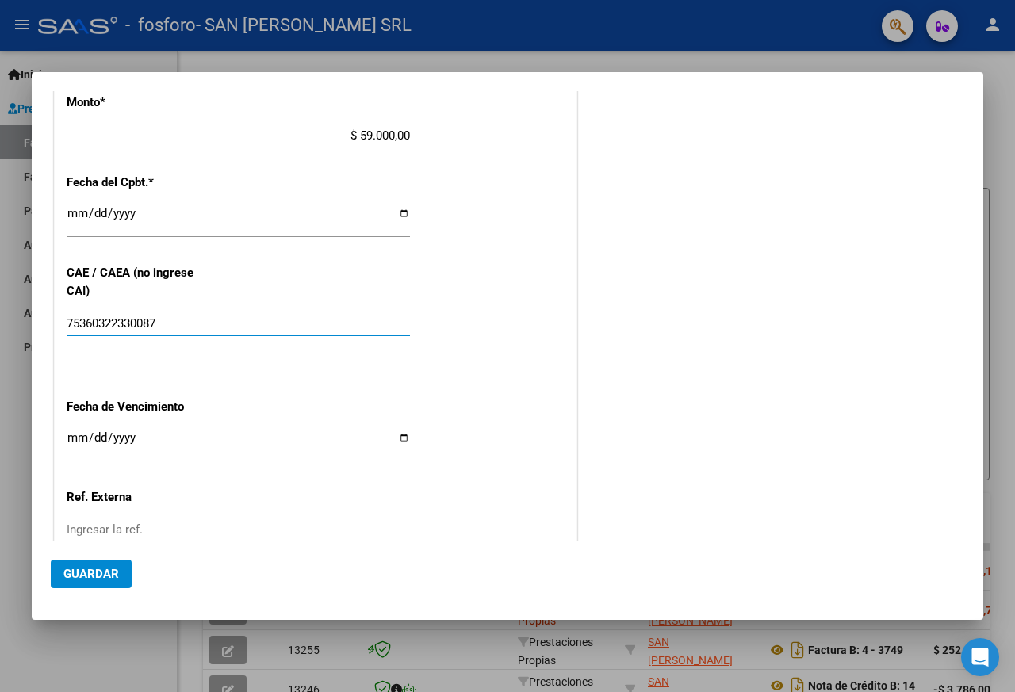
type input "75360322330087"
click at [396, 436] on input "Ingresar la fecha" at bounding box center [238, 443] width 343 height 25
type input "2025-09-18"
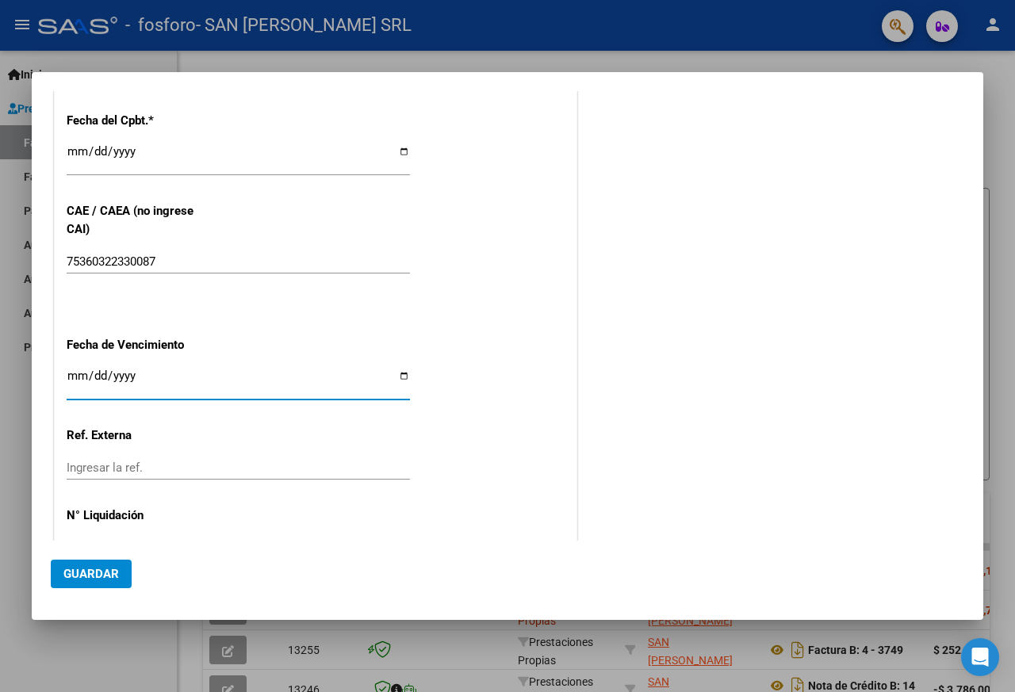
scroll to position [746, 0]
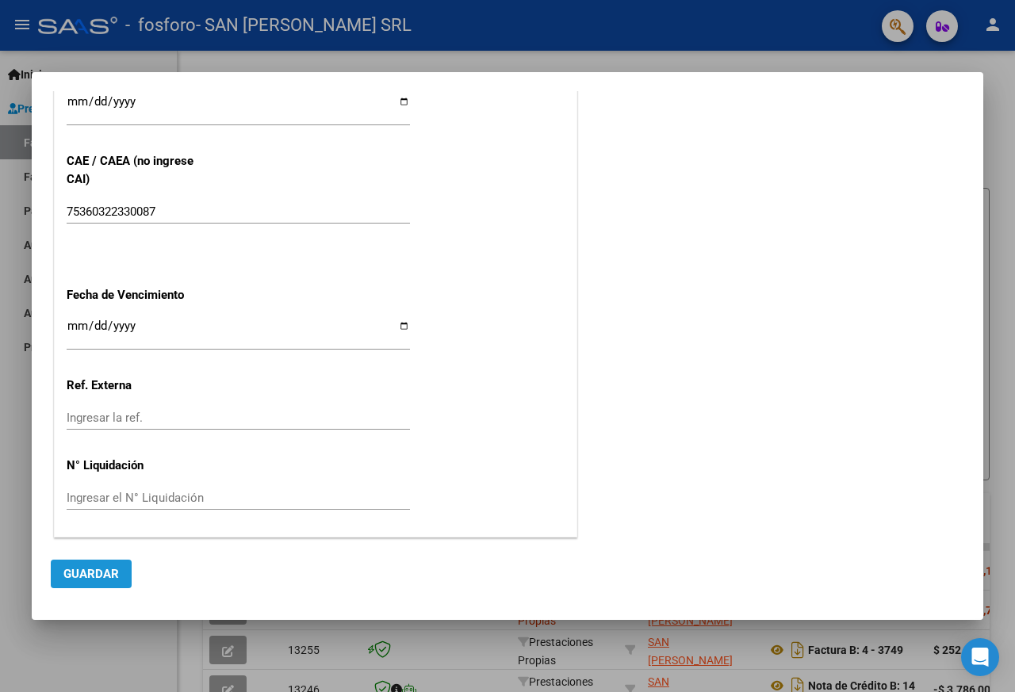
click at [102, 567] on span "Guardar" at bounding box center [91, 574] width 56 height 14
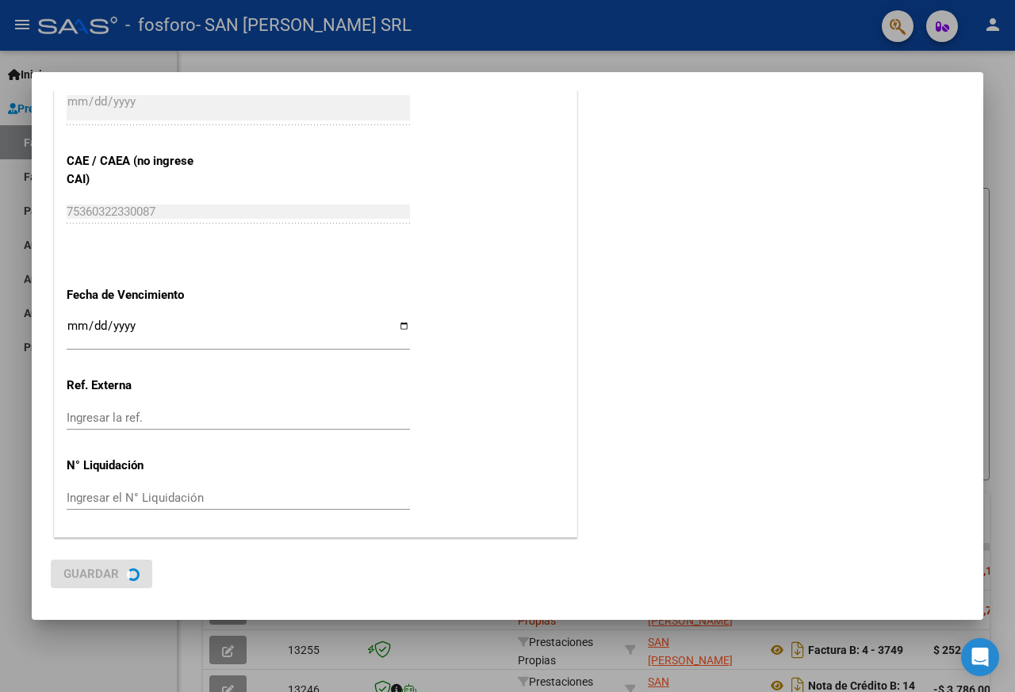
scroll to position [0, 0]
